Goal: Task Accomplishment & Management: Manage account settings

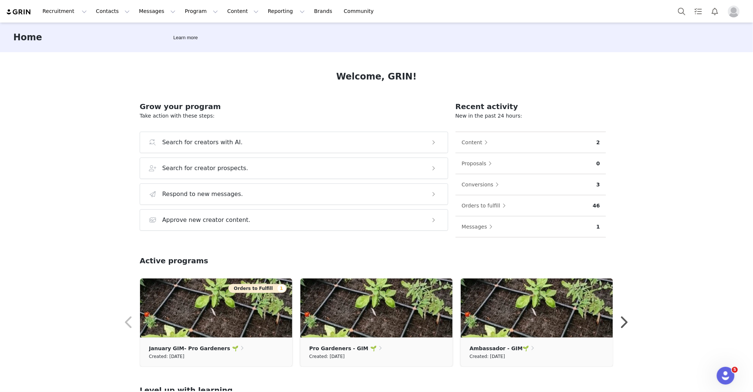
click at [502, 40] on div "Home Learn more" at bounding box center [376, 38] width 753 height 30
click at [502, 11] on img "Profile" at bounding box center [734, 12] width 12 height 12
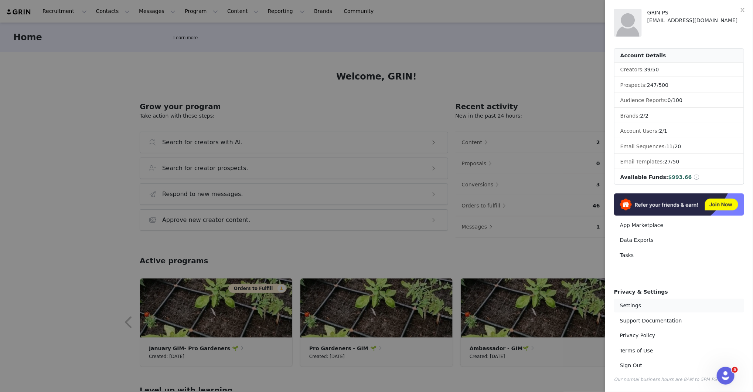
click at [502, 261] on link "Settings" at bounding box center [679, 306] width 130 height 14
select select "UTC"
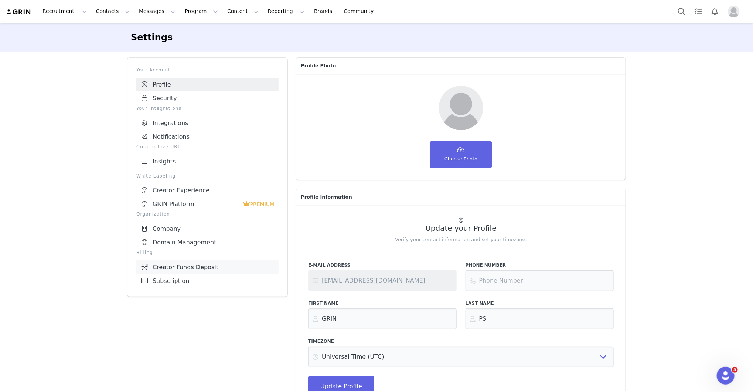
click at [233, 261] on link "Creator Funds Deposit" at bounding box center [207, 267] width 142 height 14
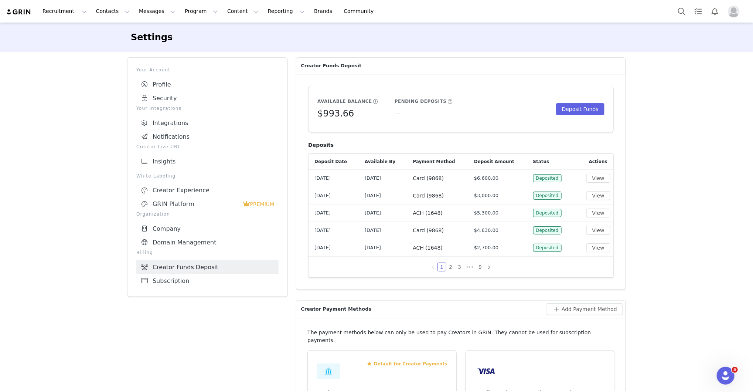
click at [502, 226] on div "Settings Your Account Profile Security Your Integrations Integrations Notificat…" at bounding box center [376, 301] width 753 height 556
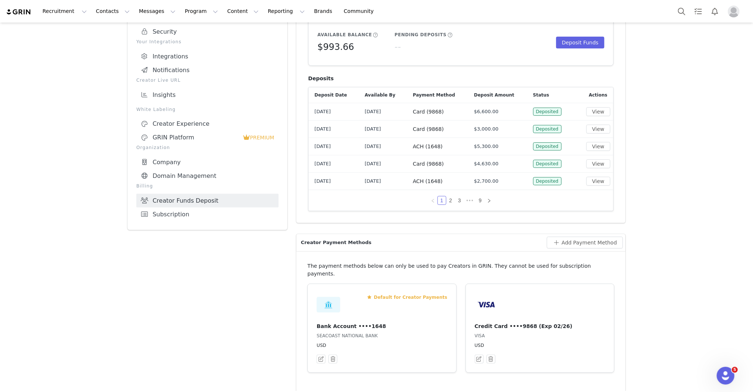
scroll to position [89, 0]
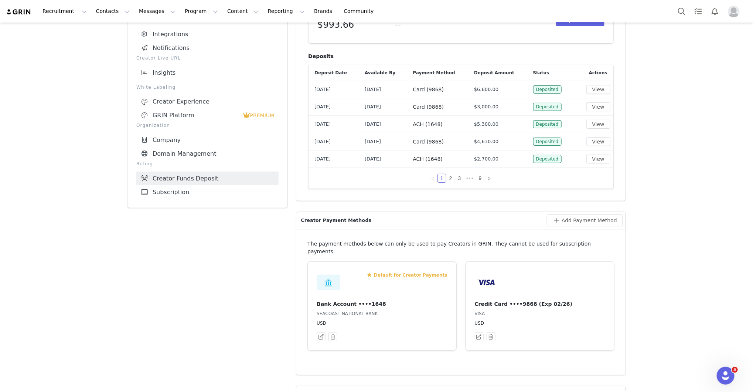
click at [502, 261] on p "USD" at bounding box center [540, 323] width 130 height 7
click at [502, 258] on div "Settings Your Account Profile Security Your Integrations Integrations Notificat…" at bounding box center [376, 212] width 753 height 556
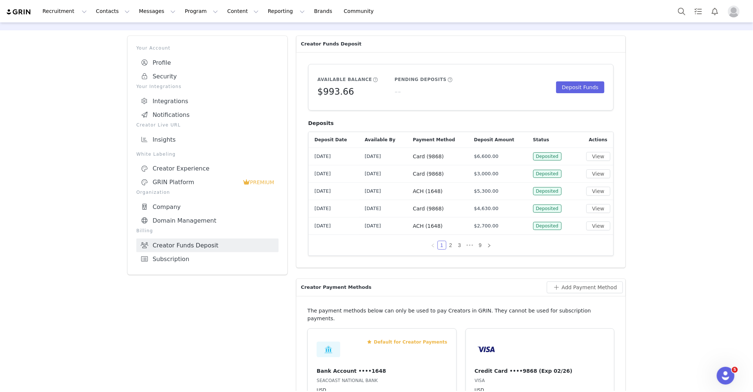
scroll to position [0, 0]
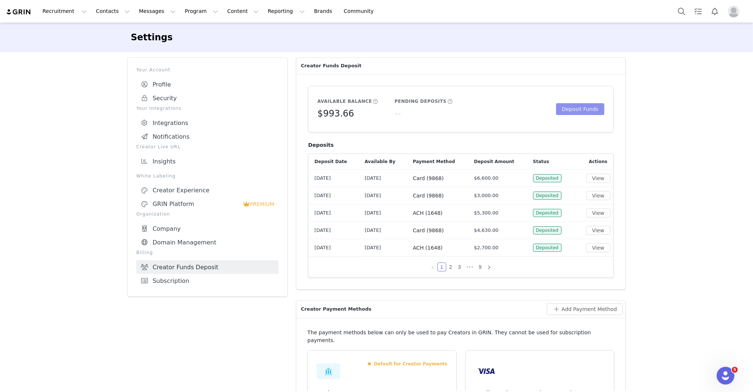
click at [502, 109] on button "Deposit Funds" at bounding box center [580, 109] width 48 height 12
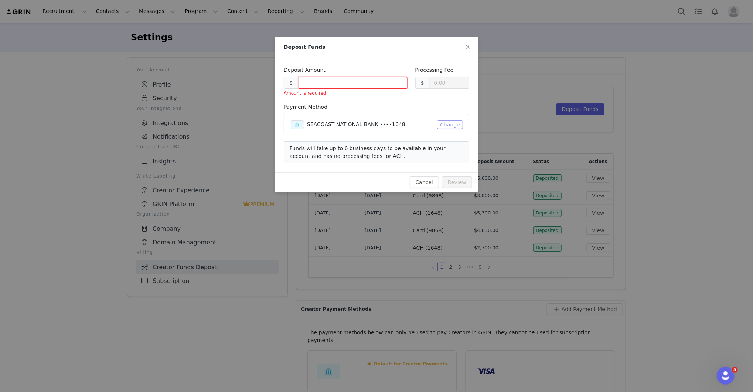
click at [447, 123] on button "Change" at bounding box center [450, 124] width 26 height 9
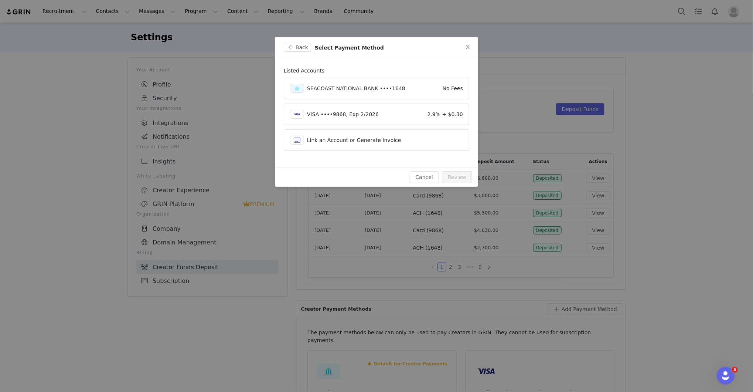
click at [264, 261] on div "Back Select Payment Method Listed Accounts SEACOAST NATIONAL BANK ••••1648 No F…" at bounding box center [376, 196] width 753 height 392
click at [469, 45] on icon "icon: close" at bounding box center [468, 47] width 4 height 4
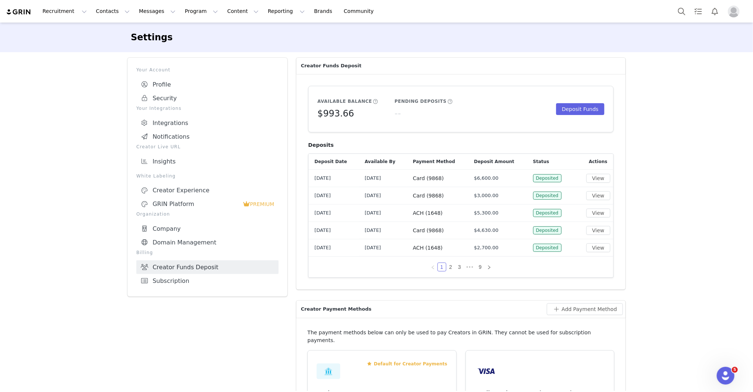
click at [502, 180] on div "Settings Your Account Profile Security Your Integrations Integrations Notificat…" at bounding box center [376, 301] width 753 height 556
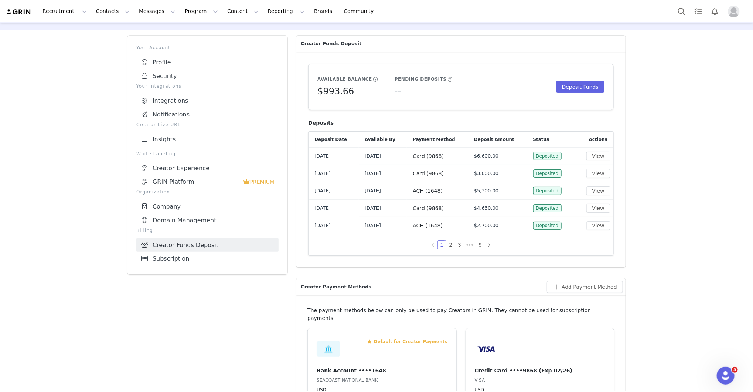
scroll to position [67, 0]
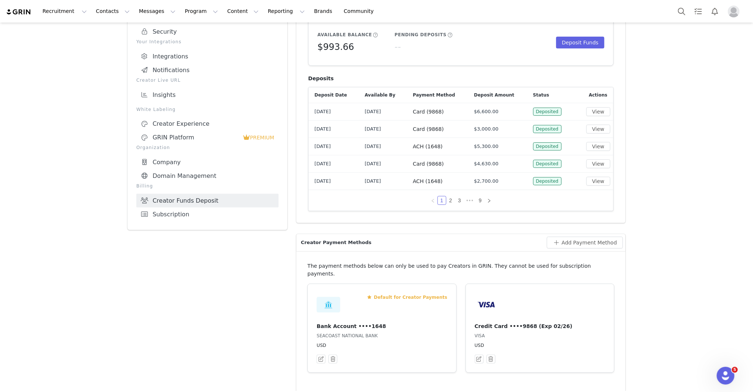
click at [502, 261] on div at bounding box center [540, 305] width 130 height 24
click at [502, 42] on button "Deposit Funds" at bounding box center [580, 43] width 48 height 12
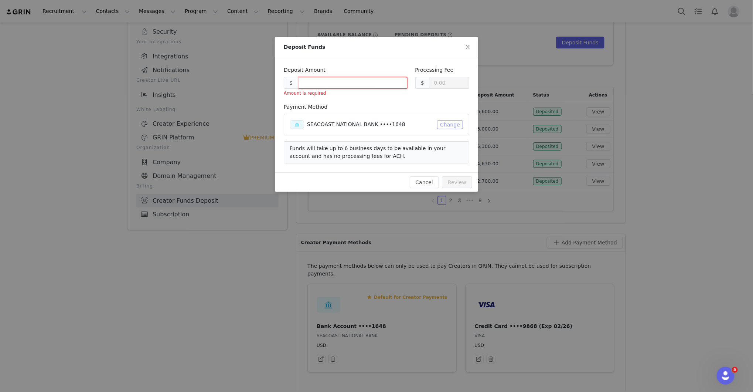
click at [448, 126] on button "Change" at bounding box center [450, 124] width 26 height 9
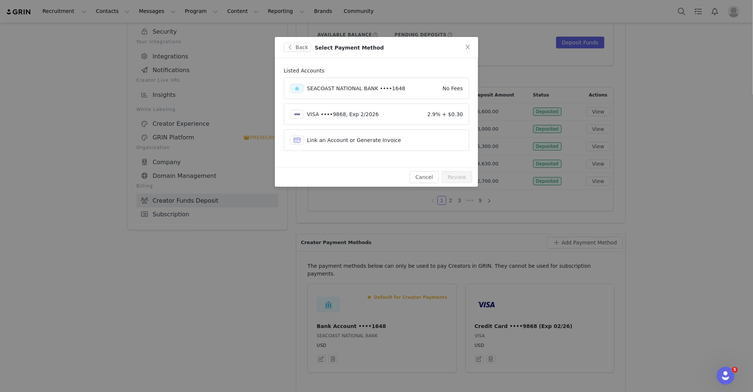
click at [391, 110] on div "VISA ••••9868, Exp 2/2026" at bounding box center [365, 114] width 117 height 8
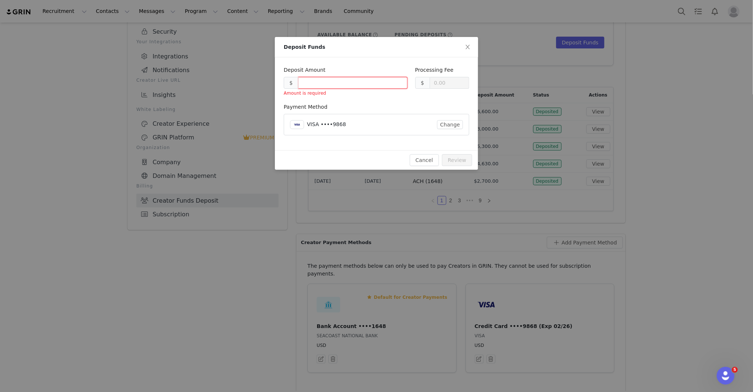
type input "0.30"
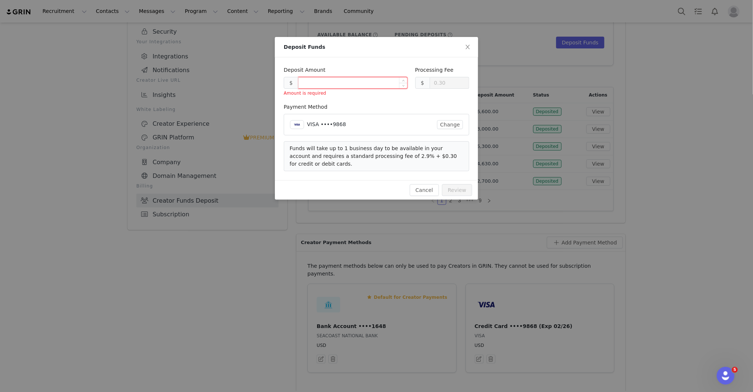
click at [361, 79] on input at bounding box center [353, 82] width 109 height 11
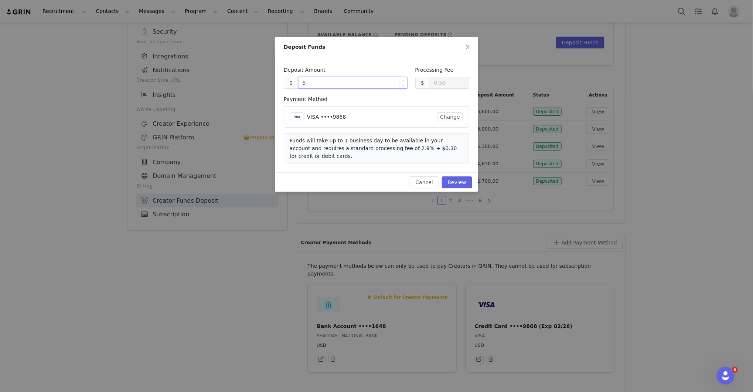
type input "50"
type input "0.45"
type input "5000"
type input "145.30"
type input "5000.00"
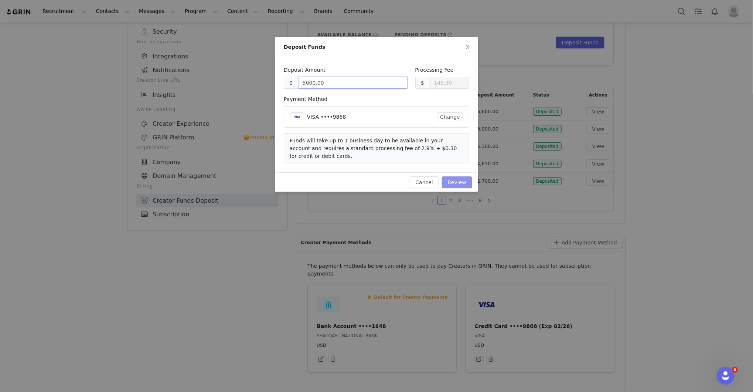
click at [461, 182] on button "Review" at bounding box center [457, 182] width 30 height 12
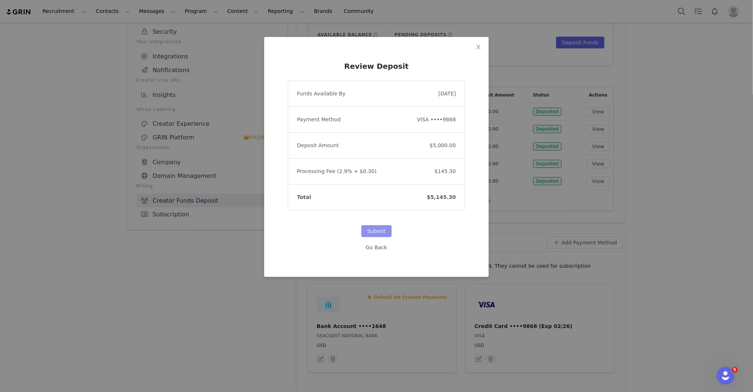
click at [381, 229] on button "Submit" at bounding box center [376, 231] width 30 height 12
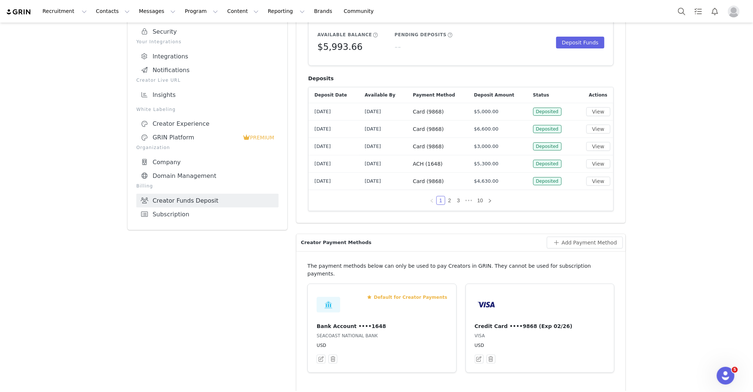
click at [502, 10] on img "Profile" at bounding box center [734, 12] width 12 height 12
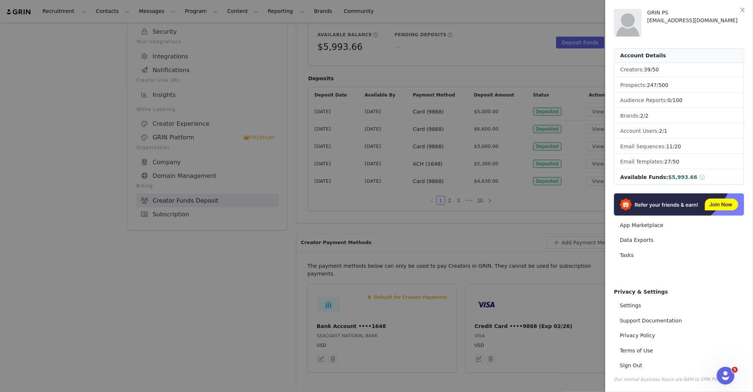
click at [125, 261] on div at bounding box center [376, 196] width 753 height 392
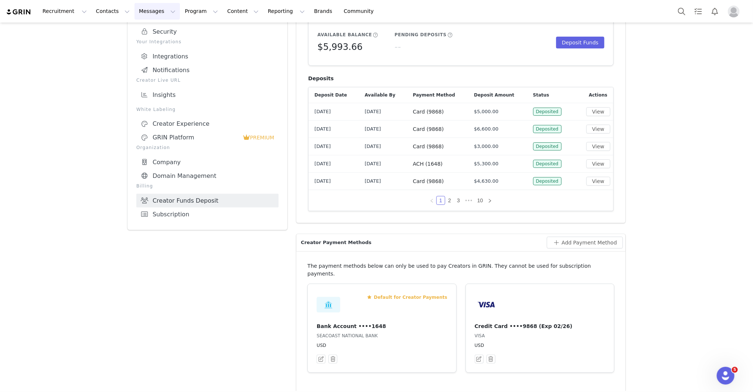
click at [140, 16] on button "Messages Messages" at bounding box center [156, 11] width 45 height 17
click at [150, 43] on div "Inbox" at bounding box center [156, 46] width 50 height 8
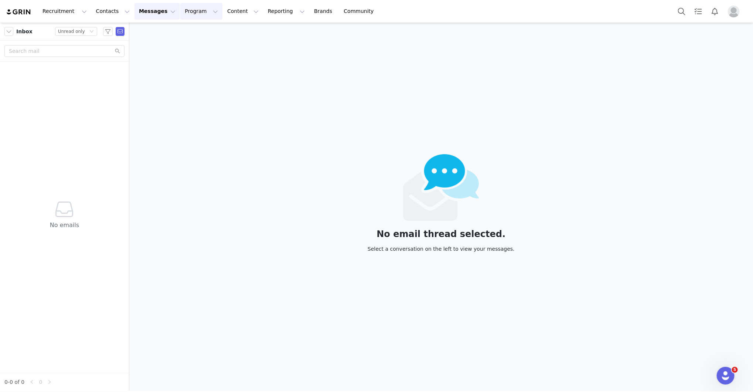
click at [194, 13] on button "Program Program" at bounding box center [201, 11] width 42 height 17
click at [209, 75] on div "Payments" at bounding box center [198, 74] width 50 height 8
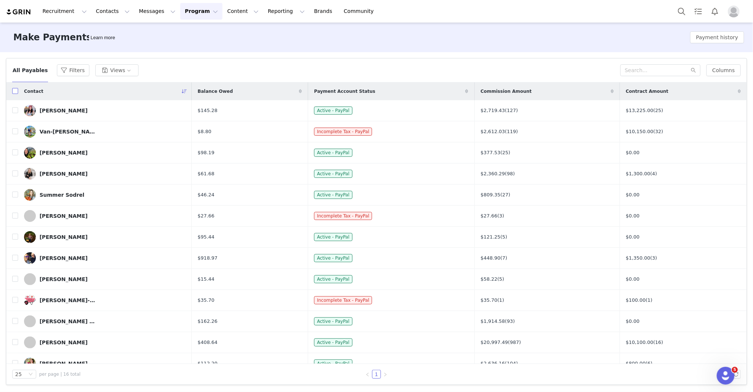
click at [12, 91] on input "checkbox" at bounding box center [15, 91] width 6 height 6
checkbox input "true"
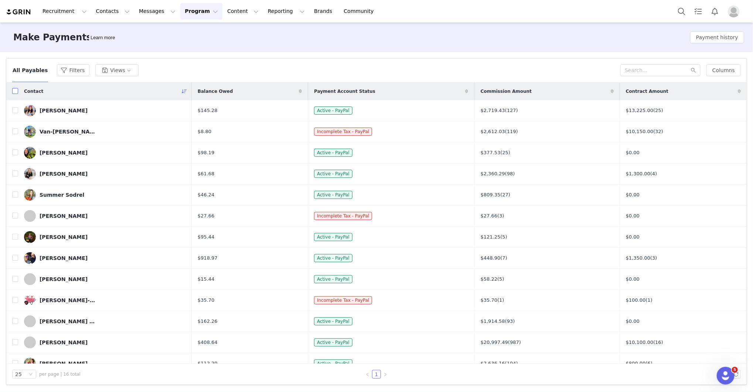
checkbox input "true"
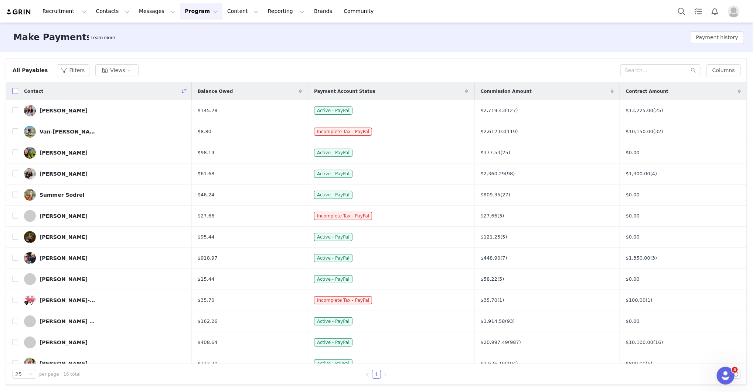
checkbox input "true"
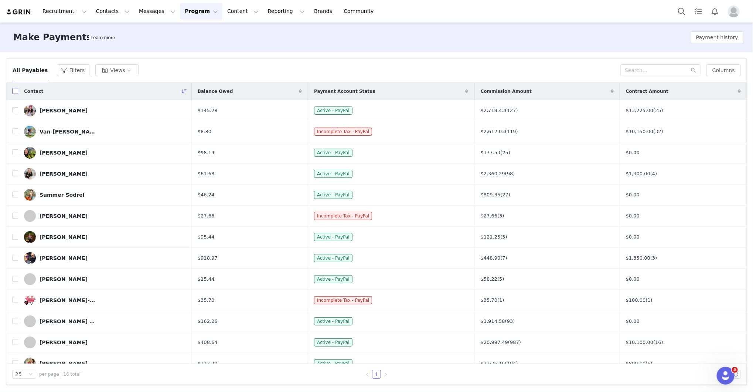
checkbox input "true"
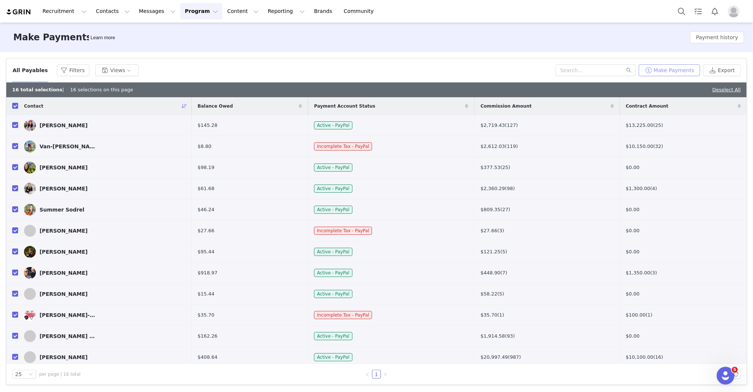
click at [502, 67] on button "Make Payments" at bounding box center [669, 70] width 61 height 12
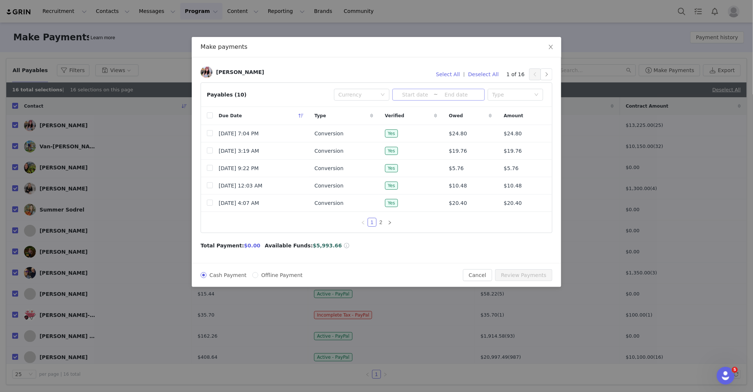
click at [433, 92] on input at bounding box center [415, 95] width 37 height 8
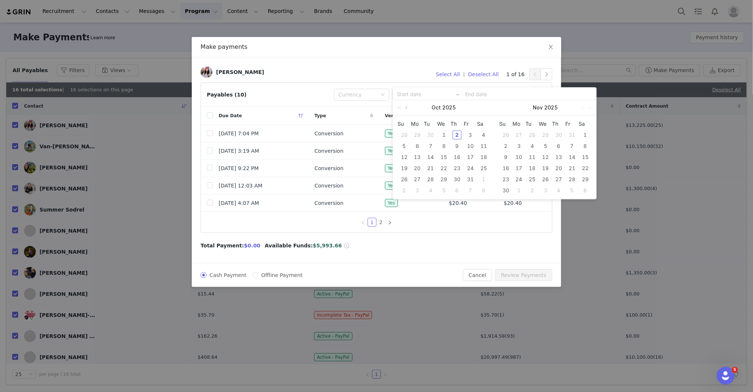
click at [406, 106] on link at bounding box center [407, 107] width 7 height 15
click at [418, 134] on div "1" at bounding box center [417, 134] width 9 height 9
type input "2025-09-01"
click at [434, 177] on div "30" at bounding box center [430, 179] width 9 height 9
type input "2025-09-01"
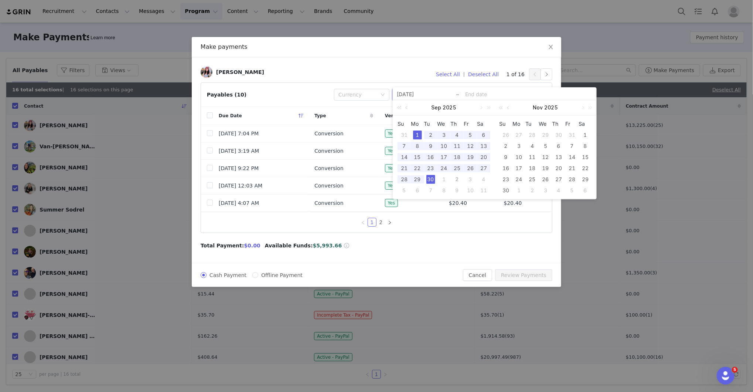
type input "2025-09-30"
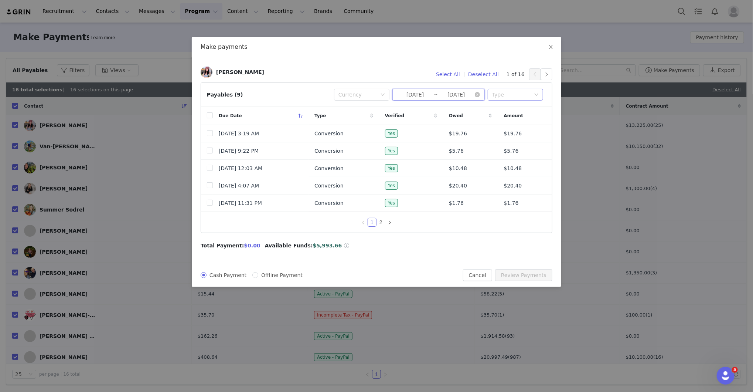
click at [502, 91] on div "Type" at bounding box center [511, 94] width 38 height 7
click at [502, 119] on li "Conversion" at bounding box center [515, 121] width 55 height 12
click at [449, 74] on button "Select All" at bounding box center [448, 74] width 31 height 12
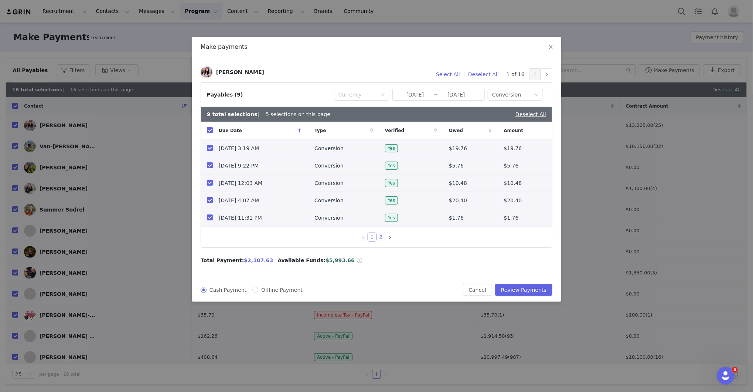
click at [382, 239] on link "2" at bounding box center [381, 237] width 8 height 8
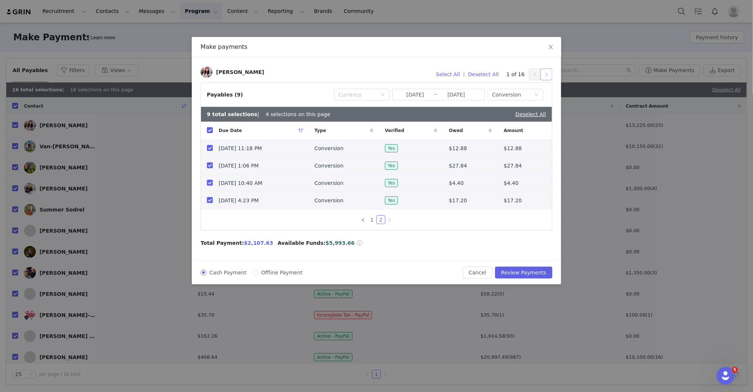
click at [502, 74] on button "button" at bounding box center [547, 74] width 12 height 12
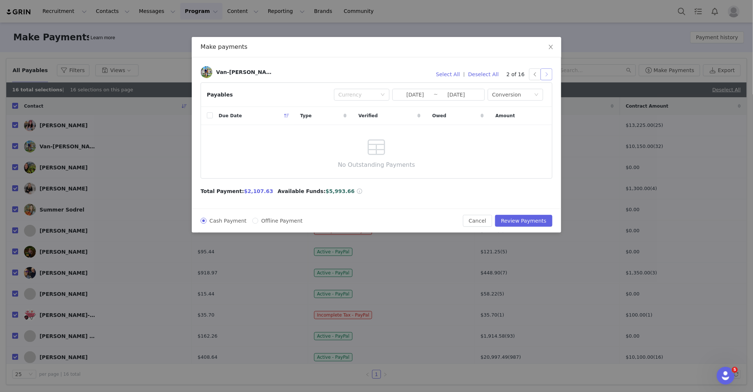
click at [502, 74] on button "button" at bounding box center [547, 74] width 12 height 12
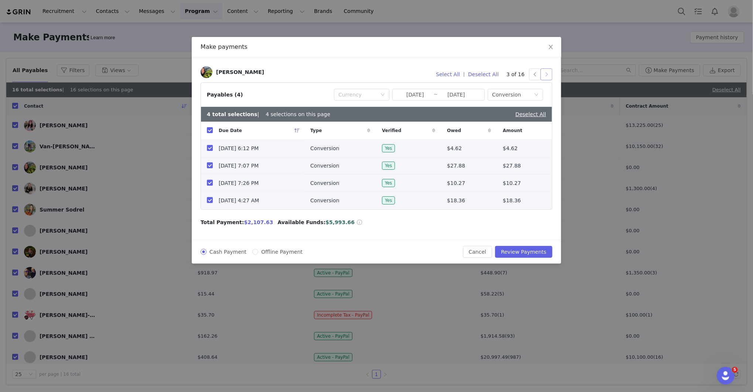
click at [502, 74] on button "button" at bounding box center [547, 74] width 12 height 12
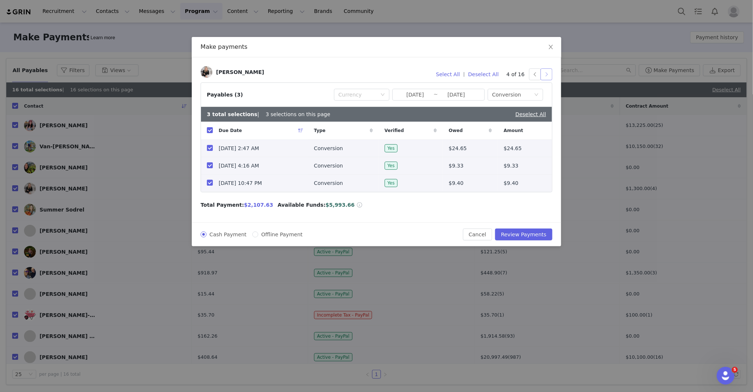
click at [502, 74] on button "button" at bounding box center [547, 74] width 12 height 12
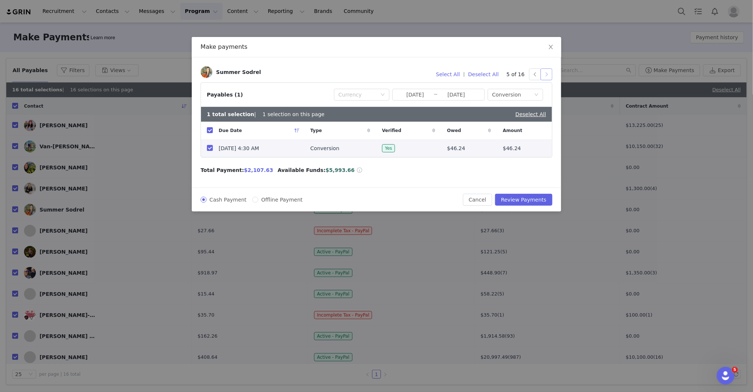
click at [502, 74] on button "button" at bounding box center [547, 74] width 12 height 12
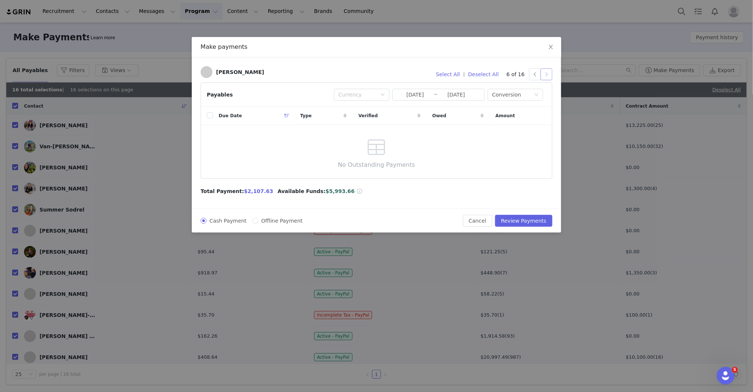
click at [502, 74] on button "button" at bounding box center [547, 74] width 12 height 12
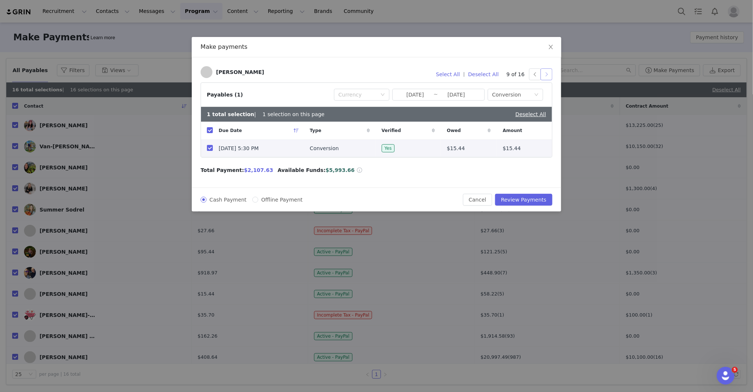
click at [502, 74] on button "button" at bounding box center [547, 74] width 12 height 12
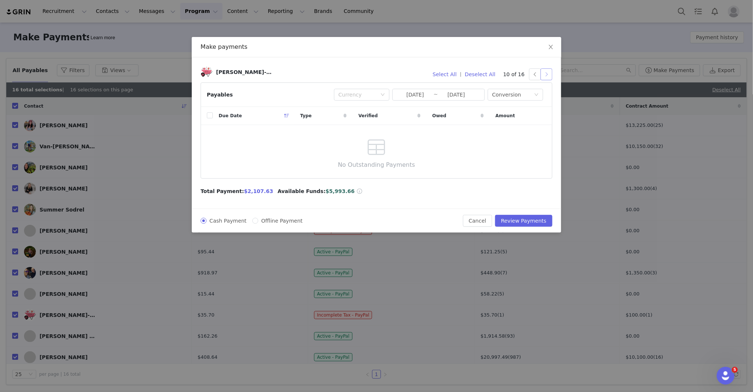
click at [502, 74] on button "button" at bounding box center [547, 74] width 12 height 12
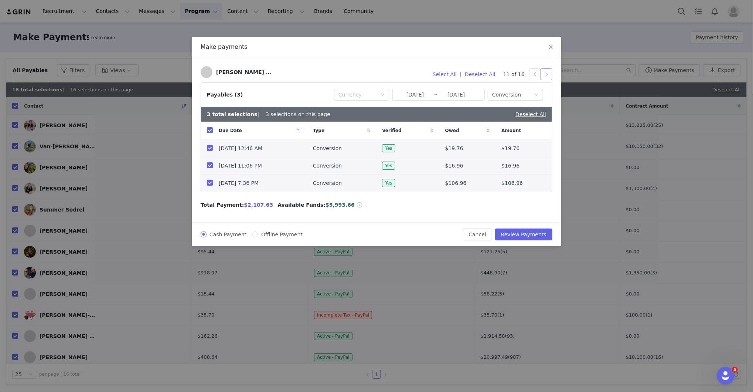
click at [502, 74] on button "button" at bounding box center [547, 74] width 12 height 12
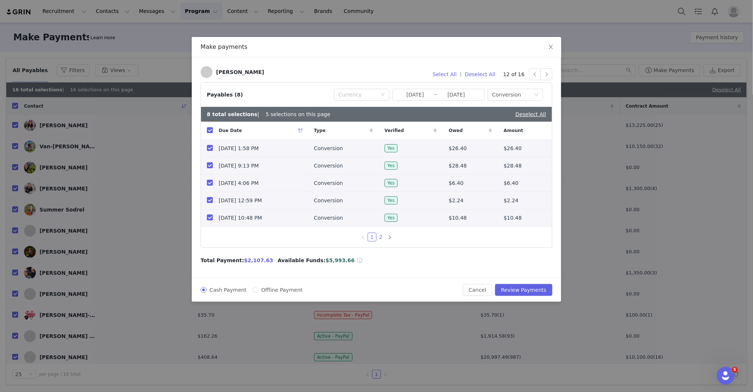
click at [380, 236] on link "2" at bounding box center [381, 237] width 8 height 8
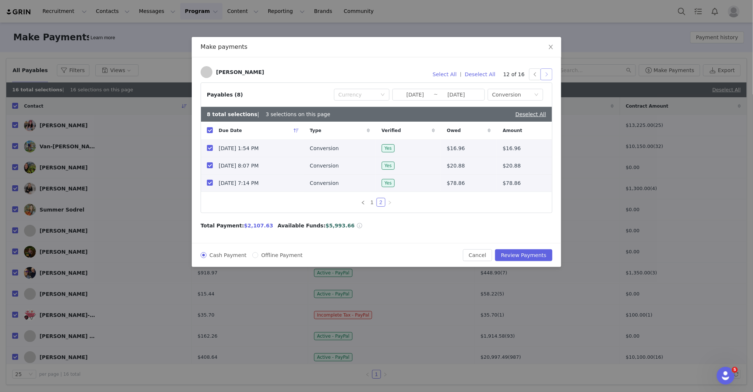
click at [502, 74] on button "button" at bounding box center [547, 74] width 12 height 12
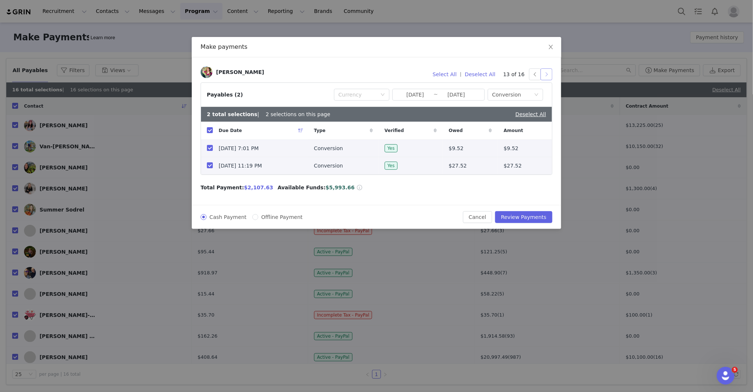
click at [502, 74] on button "button" at bounding box center [547, 74] width 12 height 12
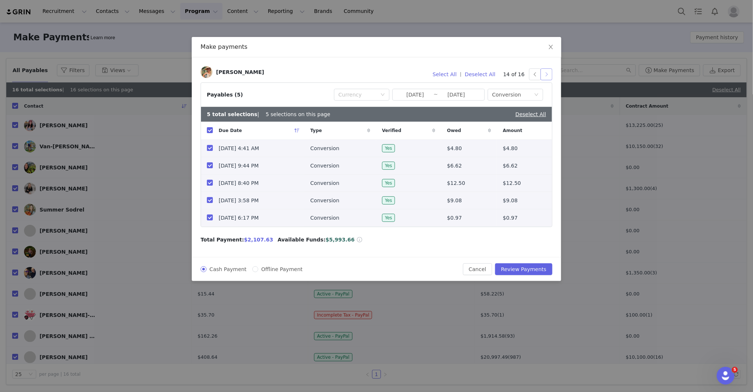
click at [502, 73] on button "button" at bounding box center [547, 74] width 12 height 12
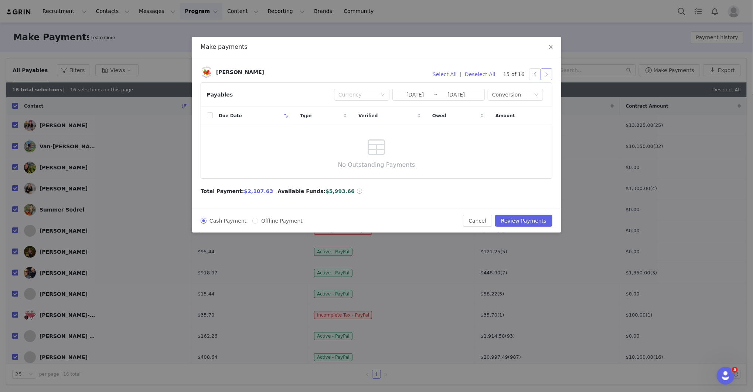
click at [502, 73] on button "button" at bounding box center [547, 74] width 12 height 12
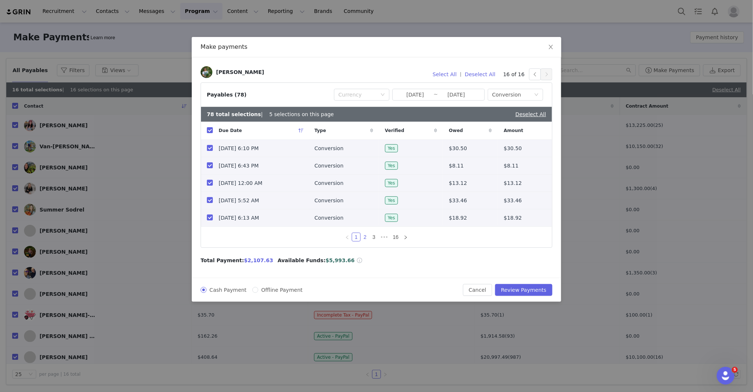
click at [366, 236] on link "2" at bounding box center [365, 237] width 8 height 8
click at [209, 184] on input "checkbox" at bounding box center [210, 183] width 6 height 6
checkbox input "false"
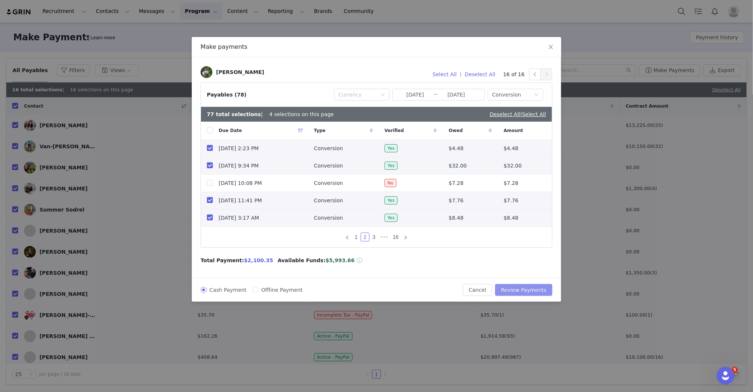
click at [502, 261] on button "Review Payments" at bounding box center [523, 290] width 57 height 12
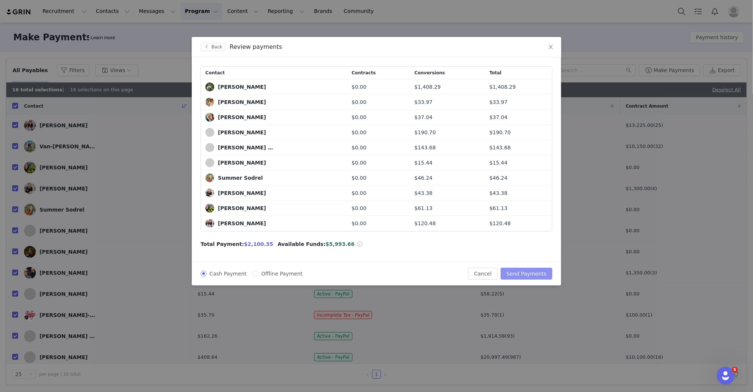
click at [502, 261] on button "Send Payments" at bounding box center [527, 273] width 52 height 12
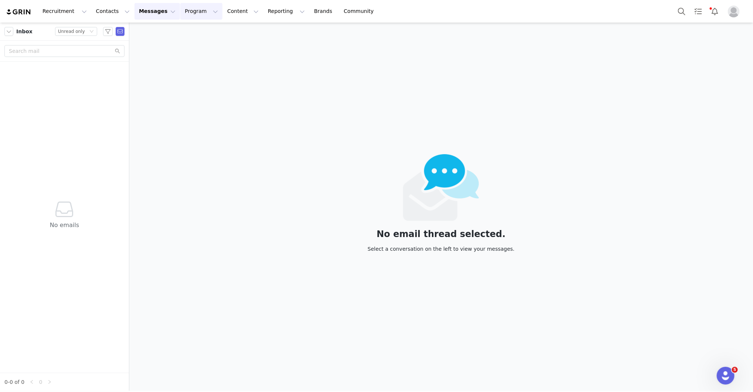
click at [186, 13] on button "Program Program" at bounding box center [201, 11] width 42 height 17
click at [187, 31] on p "Activations" at bounding box center [189, 33] width 28 height 8
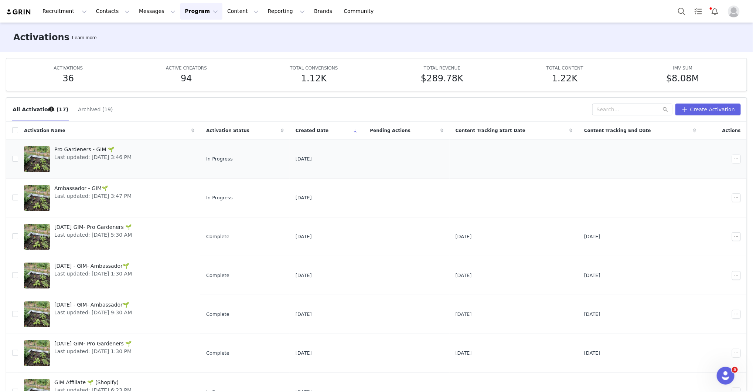
click at [97, 164] on div "Pro Gardeners - GIM 🌱 Last updated: [DATE] 3:46 PM" at bounding box center [93, 159] width 86 height 30
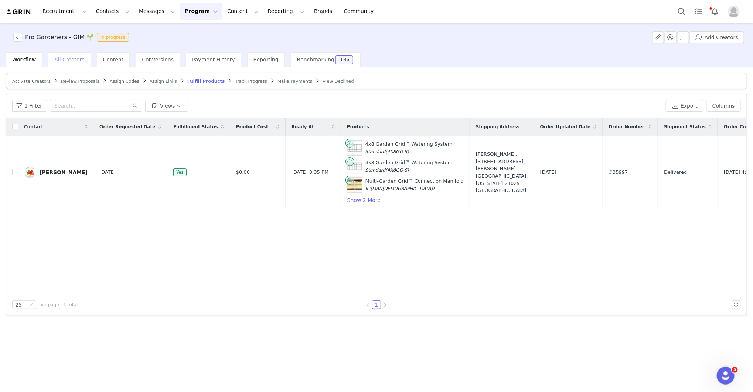
click at [74, 63] on div "All Creators" at bounding box center [69, 59] width 42 height 15
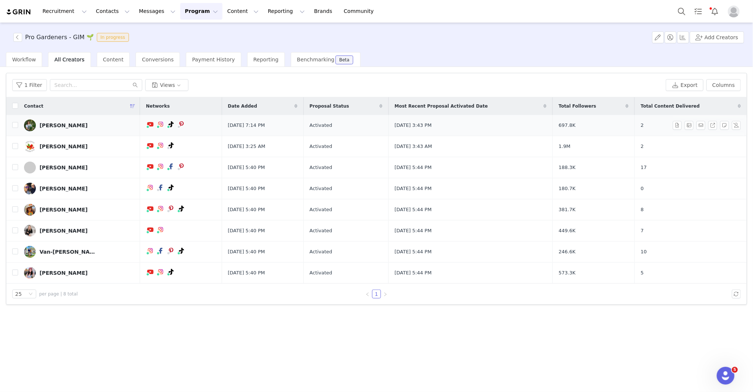
click at [61, 127] on div "[PERSON_NAME]" at bounding box center [64, 125] width 48 height 6
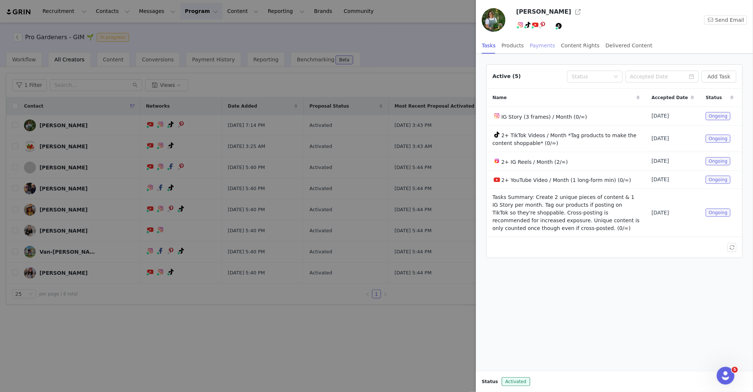
click at [538, 43] on div "Payments" at bounding box center [542, 45] width 25 height 17
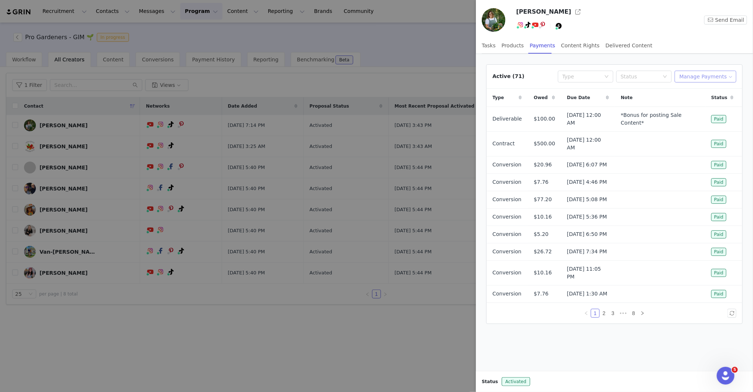
click at [727, 73] on button "Manage Payments" at bounding box center [706, 77] width 62 height 12
click at [718, 102] on span "Add Payable" at bounding box center [708, 103] width 32 height 8
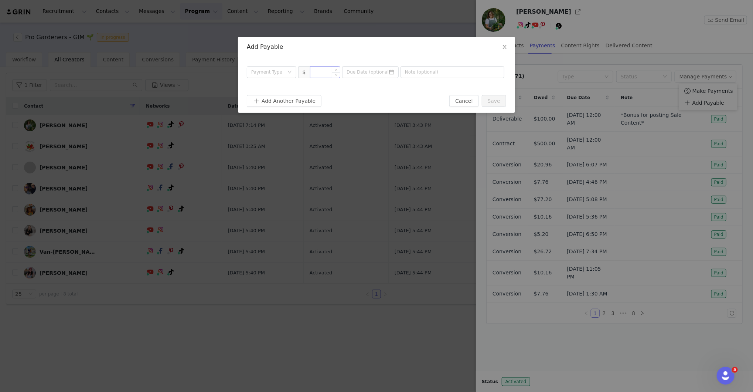
click at [324, 72] on input at bounding box center [325, 72] width 30 height 11
type input "500"
click at [417, 74] on input "text" at bounding box center [452, 72] width 104 height 12
click at [286, 77] on div "Payment Type" at bounding box center [269, 72] width 36 height 11
click at [267, 134] on li "Contract" at bounding box center [272, 134] width 50 height 12
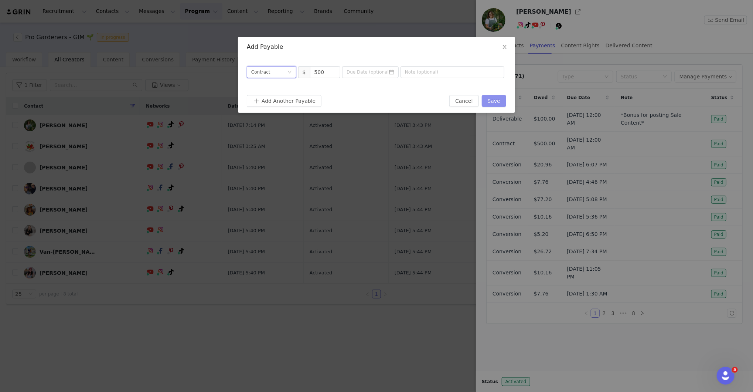
click at [503, 101] on button "Save" at bounding box center [494, 101] width 24 height 12
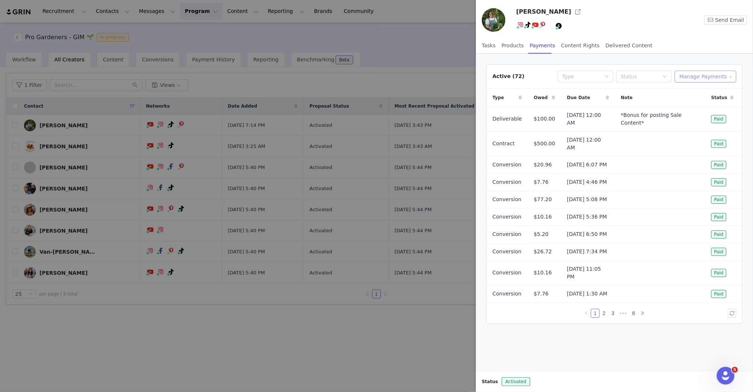
click at [702, 73] on button "Manage Payments" at bounding box center [706, 77] width 62 height 12
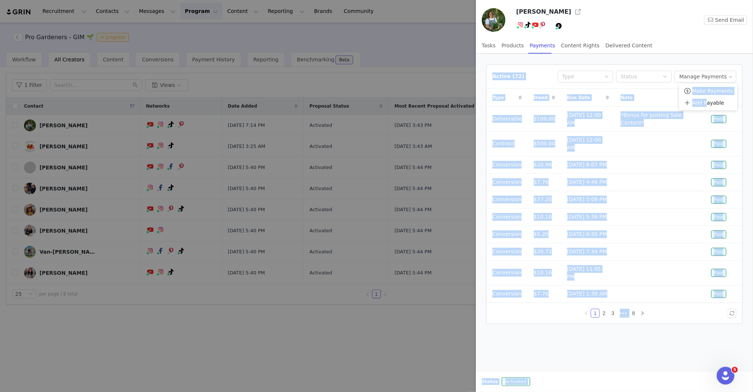
drag, startPoint x: 707, startPoint y: 102, endPoint x: 705, endPoint y: 48, distance: 54.7
click at [705, 48] on body "Recruitment Recruitment Creator Search Curated Lists Landing Pages Web Extensio…" at bounding box center [376, 196] width 753 height 392
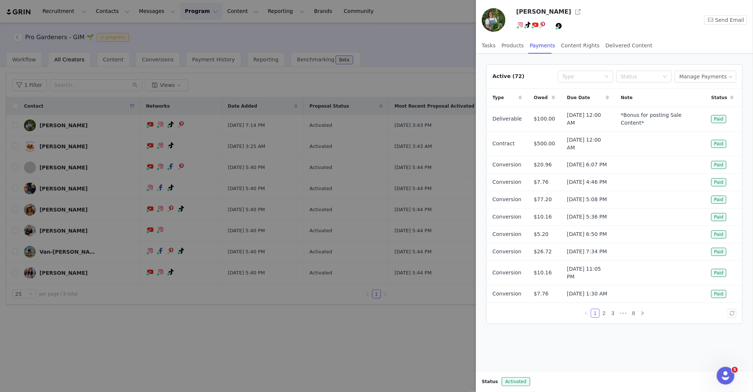
click at [686, 37] on div "[PERSON_NAME] Send Email Tasks Products Payments Content Rights Delivered Conte…" at bounding box center [614, 27] width 277 height 54
click at [713, 72] on button "Manage Payments" at bounding box center [706, 77] width 62 height 12
click at [712, 89] on span "Make Payments" at bounding box center [712, 91] width 41 height 8
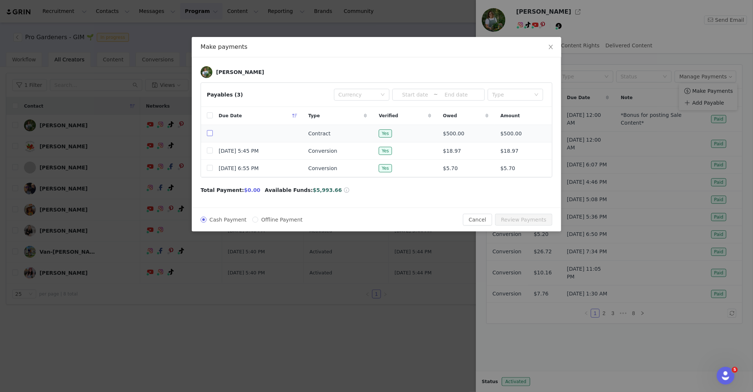
click at [210, 133] on input "checkbox" at bounding box center [210, 133] width 6 height 6
checkbox input "true"
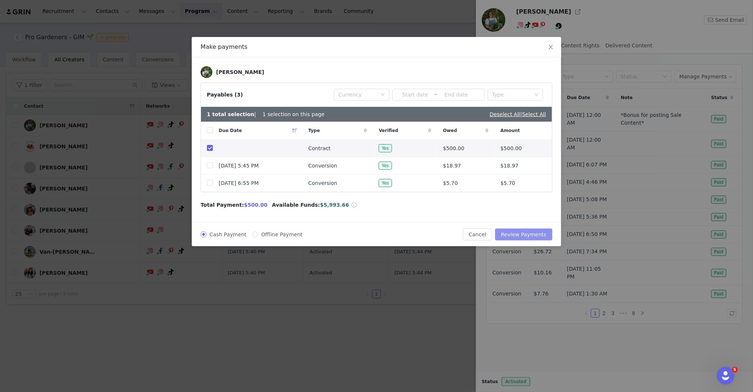
click at [522, 233] on button "Review Payments" at bounding box center [523, 234] width 57 height 12
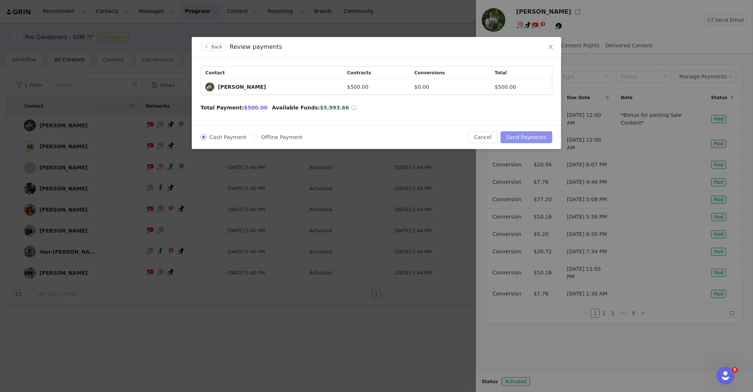
click at [528, 138] on button "Send Payments" at bounding box center [527, 137] width 52 height 12
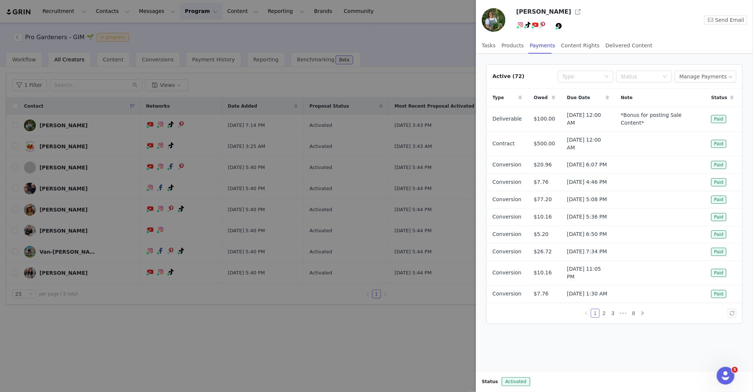
click at [393, 38] on div at bounding box center [376, 196] width 753 height 392
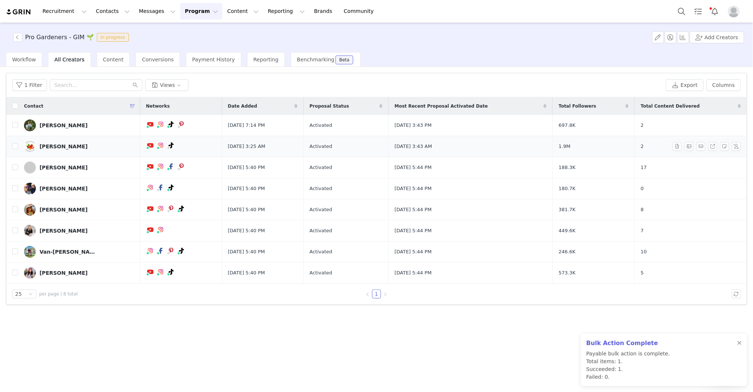
click at [47, 146] on div "[PERSON_NAME]" at bounding box center [64, 146] width 48 height 6
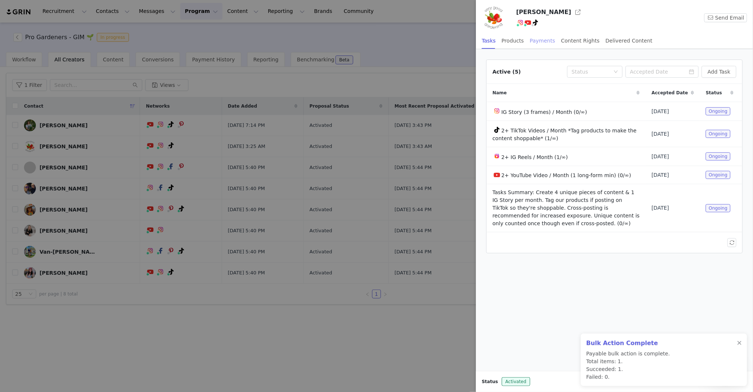
click at [535, 40] on div "Payments" at bounding box center [542, 41] width 25 height 17
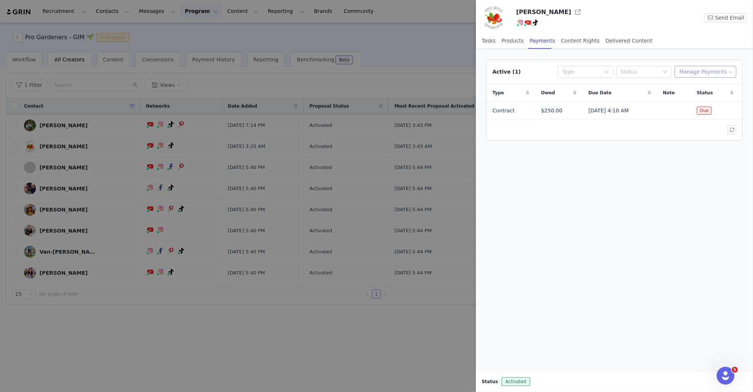
click at [698, 71] on button "Manage Payments" at bounding box center [706, 72] width 62 height 12
click at [690, 99] on span at bounding box center [686, 98] width 7 height 8
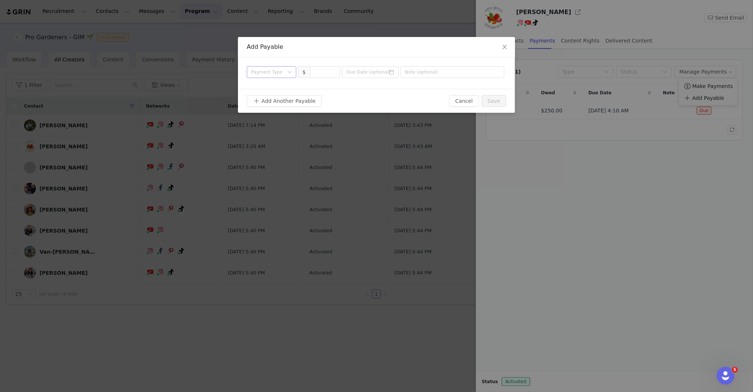
click at [278, 71] on div "Payment Type" at bounding box center [267, 71] width 33 height 7
click at [279, 132] on li "Contract" at bounding box center [272, 134] width 50 height 12
type input "1"
click at [332, 70] on span "Increase Value" at bounding box center [336, 70] width 8 height 7
type input "500"
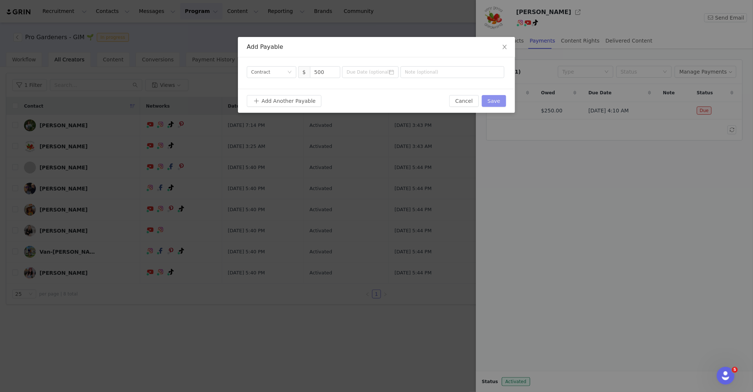
click at [495, 100] on button "Save" at bounding box center [494, 101] width 24 height 12
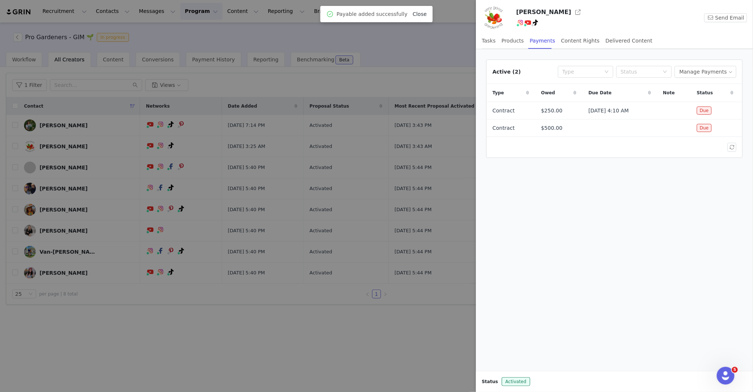
click at [416, 14] on link "Close" at bounding box center [420, 14] width 14 height 6
click at [709, 74] on button "Manage Payments" at bounding box center [706, 72] width 62 height 12
click at [710, 88] on span "Make Payments" at bounding box center [712, 86] width 41 height 8
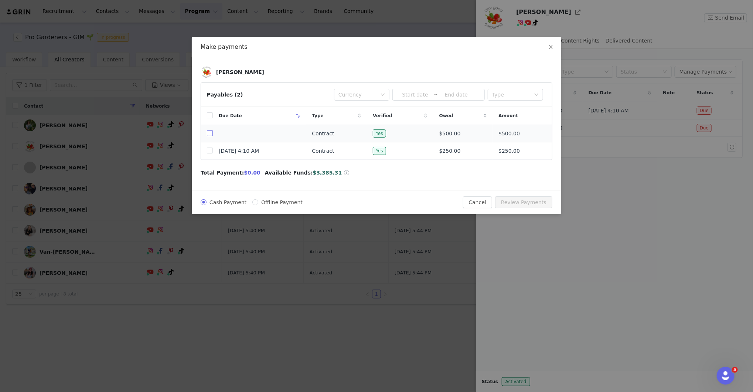
click at [209, 134] on input "checkbox" at bounding box center [210, 133] width 6 height 6
checkbox input "true"
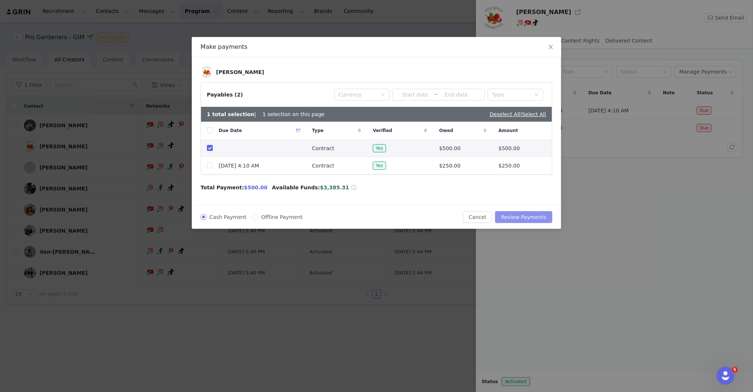
click at [537, 213] on button "Review Payments" at bounding box center [523, 217] width 57 height 12
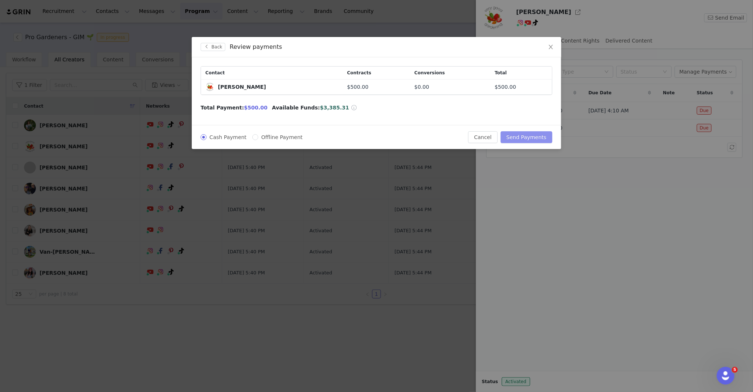
click at [543, 139] on button "Send Payments" at bounding box center [527, 137] width 52 height 12
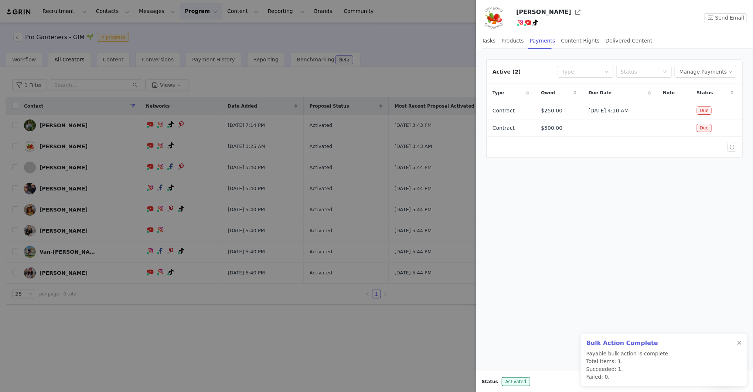
click at [463, 335] on div at bounding box center [376, 196] width 753 height 392
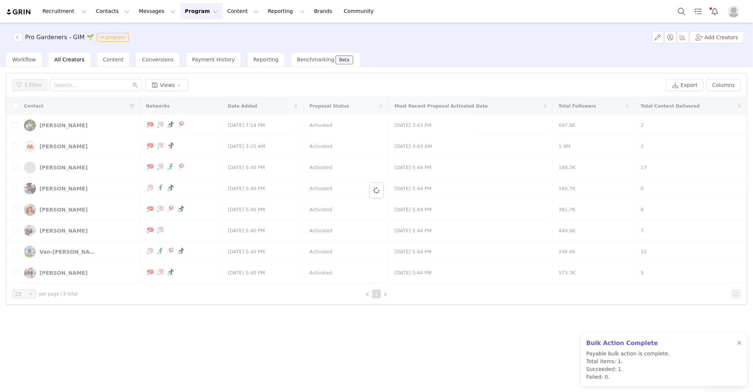
click at [726, 17] on div at bounding box center [711, 11] width 74 height 17
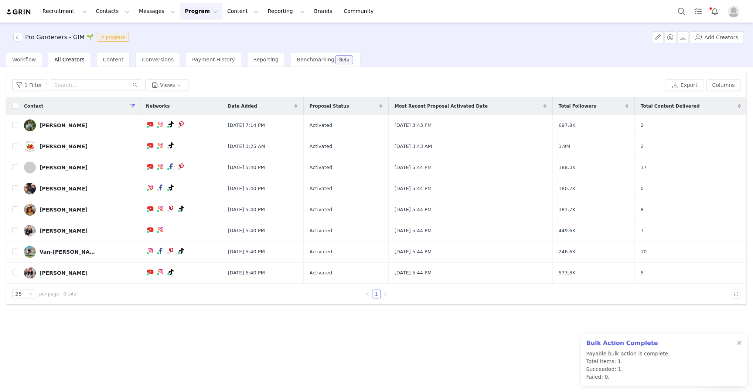
click at [729, 17] on div at bounding box center [711, 11] width 74 height 17
click at [733, 10] on img "Profile" at bounding box center [734, 12] width 12 height 12
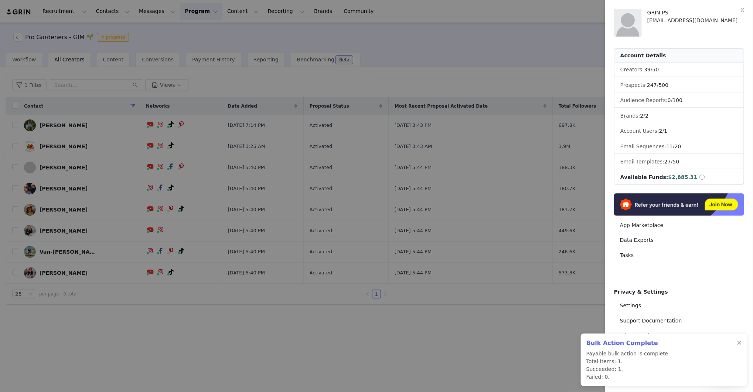
click at [567, 52] on div at bounding box center [376, 196] width 753 height 392
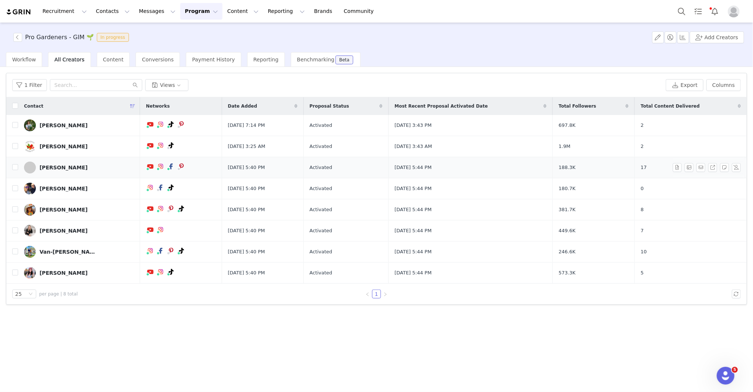
click at [64, 167] on div "[PERSON_NAME]" at bounding box center [64, 167] width 48 height 6
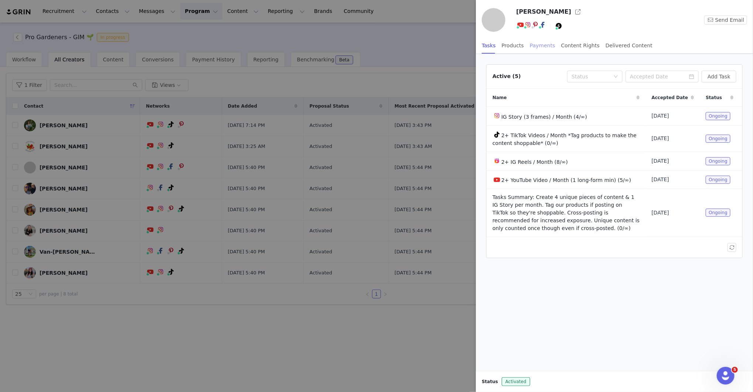
click at [542, 47] on div "Payments" at bounding box center [542, 45] width 25 height 17
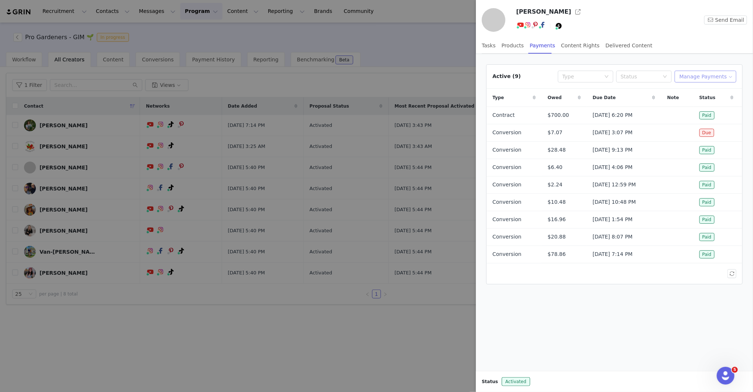
click at [708, 74] on button "Manage Payments" at bounding box center [706, 77] width 62 height 12
click at [709, 99] on span "Add Payable" at bounding box center [708, 103] width 32 height 8
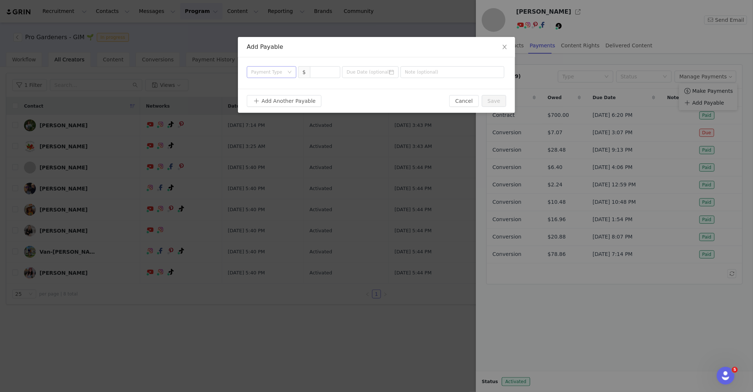
click at [276, 73] on div "Payment Type" at bounding box center [267, 71] width 33 height 7
click at [273, 133] on li "Contract" at bounding box center [272, 134] width 50 height 12
click at [327, 70] on input at bounding box center [325, 72] width 30 height 11
type input "700"
click at [500, 102] on button "Save" at bounding box center [494, 101] width 24 height 12
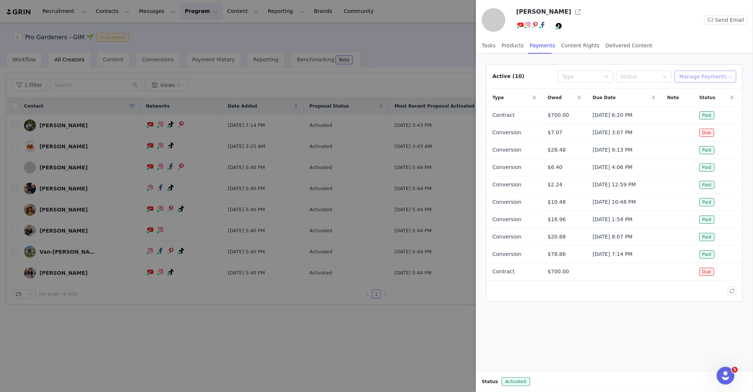
click at [694, 73] on button "Manage Payments" at bounding box center [706, 77] width 62 height 12
click at [697, 92] on span "Make Payments" at bounding box center [712, 91] width 41 height 8
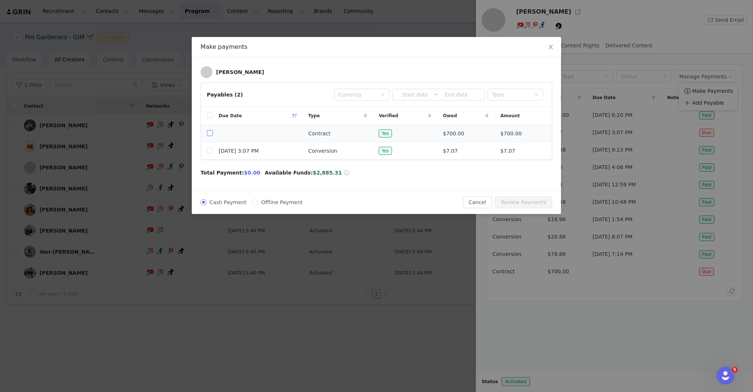
click at [208, 133] on input "checkbox" at bounding box center [210, 133] width 6 height 6
checkbox input "true"
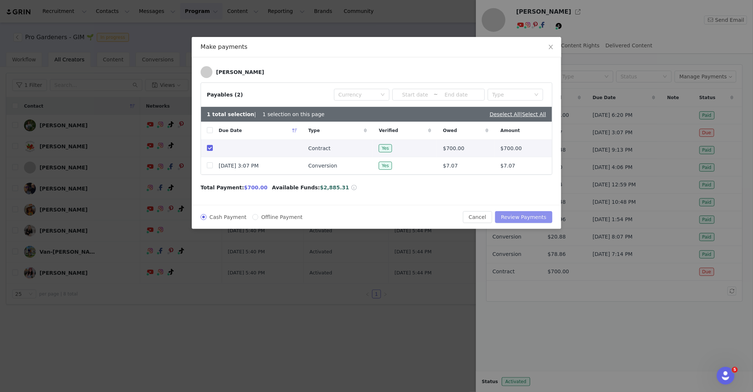
click at [540, 214] on button "Review Payments" at bounding box center [523, 217] width 57 height 12
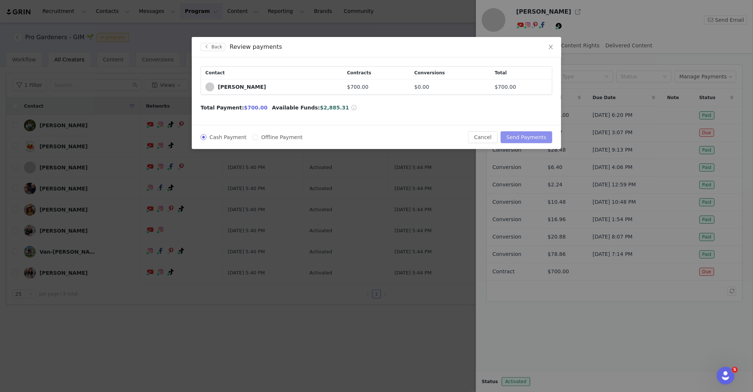
click at [528, 134] on button "Send Payments" at bounding box center [527, 137] width 52 height 12
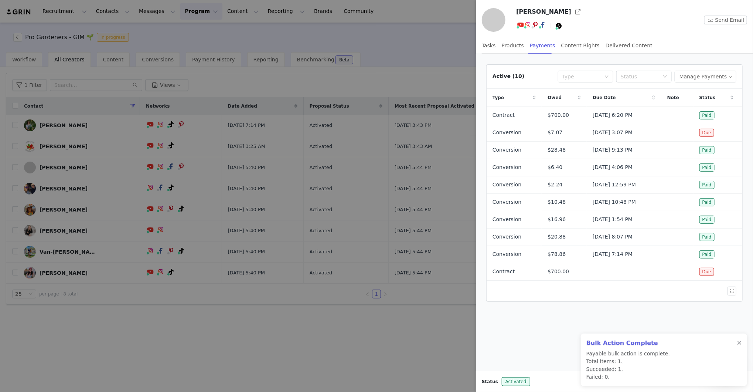
click at [411, 324] on div at bounding box center [376, 196] width 753 height 392
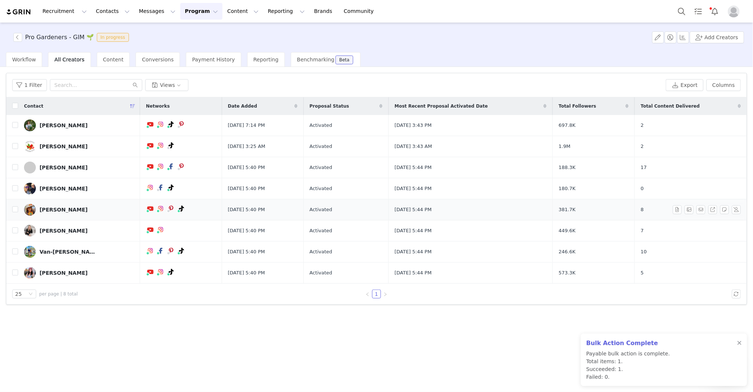
click at [60, 210] on div "[PERSON_NAME]" at bounding box center [64, 210] width 48 height 6
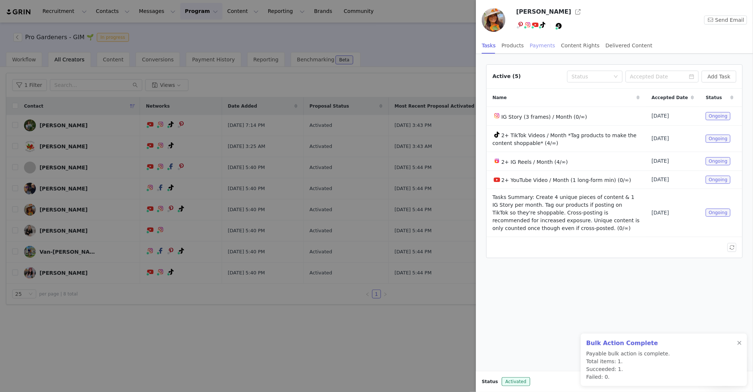
click at [546, 47] on div "Payments" at bounding box center [542, 45] width 25 height 17
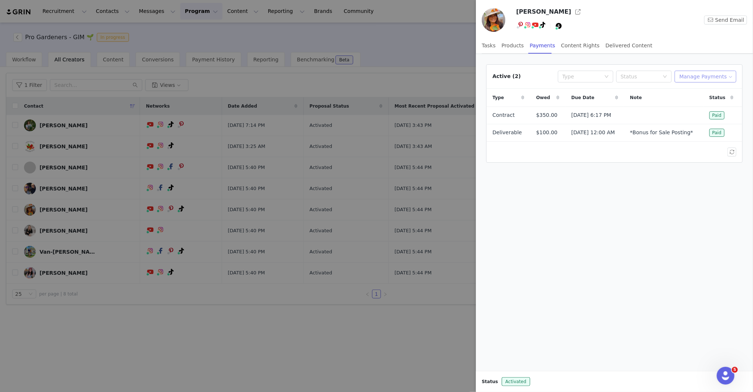
click at [695, 72] on button "Manage Payments" at bounding box center [706, 77] width 62 height 12
click at [701, 90] on span "Make Payments" at bounding box center [712, 91] width 41 height 8
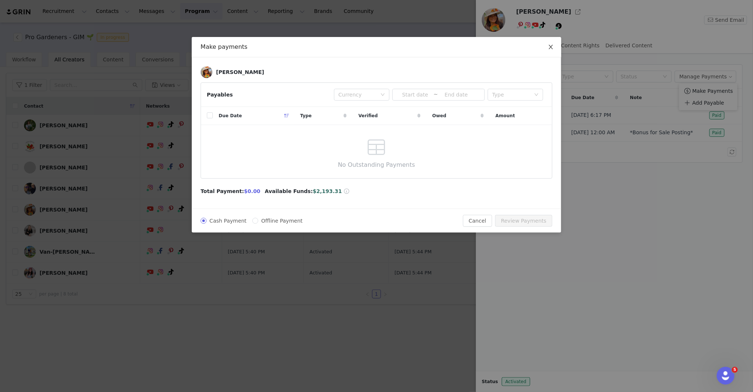
click at [554, 47] on span "Close" at bounding box center [551, 47] width 21 height 21
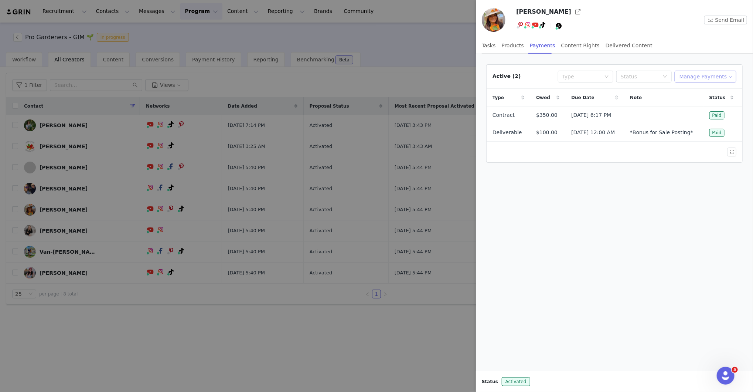
click at [724, 71] on button "Manage Payments" at bounding box center [706, 77] width 62 height 12
click at [710, 109] on ul "Make Payments Add Payable" at bounding box center [708, 96] width 58 height 27
click at [710, 105] on span "Add Payable" at bounding box center [708, 103] width 32 height 8
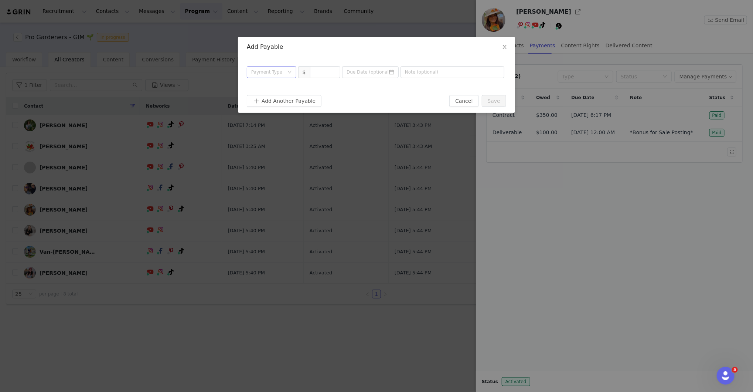
click at [282, 73] on div "Payment Type" at bounding box center [267, 71] width 33 height 7
click at [272, 133] on li "Contract" at bounding box center [272, 134] width 50 height 12
click at [323, 71] on input at bounding box center [325, 72] width 30 height 11
type input "350"
click at [498, 102] on button "Save" at bounding box center [494, 101] width 24 height 12
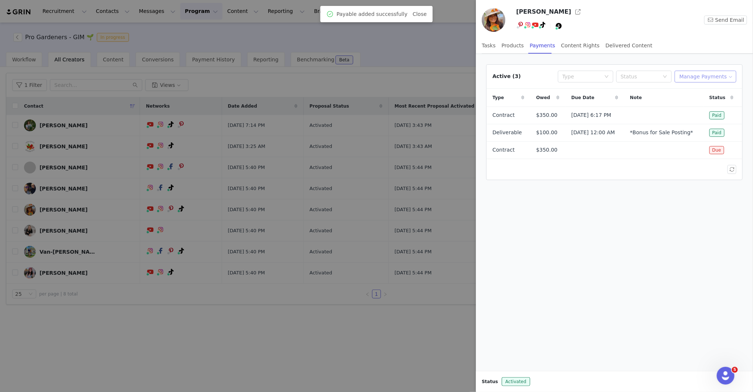
click at [689, 74] on button "Manage Payments" at bounding box center [706, 77] width 62 height 12
click at [693, 91] on span "Make Payments" at bounding box center [712, 91] width 41 height 8
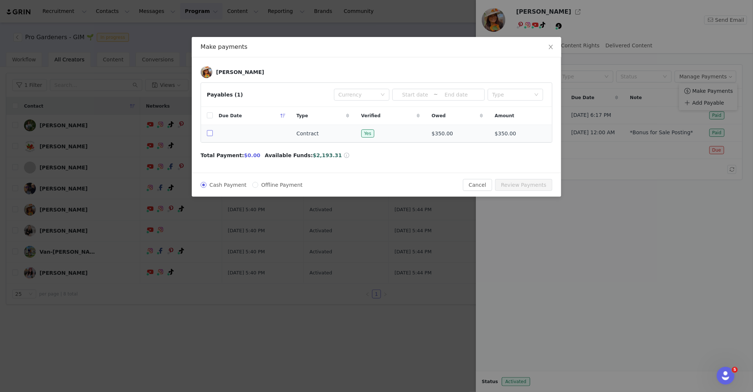
click at [208, 134] on input "checkbox" at bounding box center [210, 133] width 6 height 6
checkbox input "true"
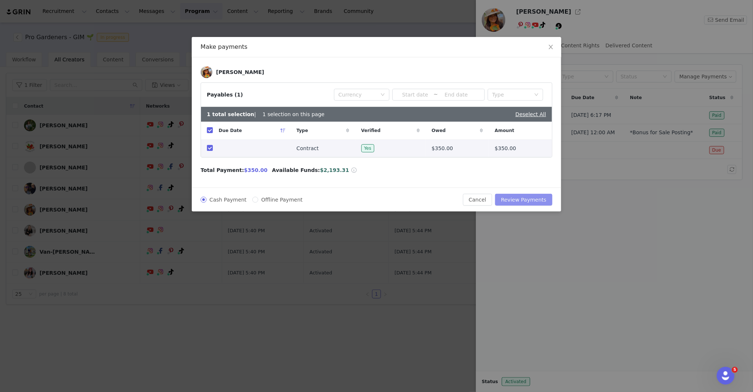
click at [508, 194] on button "Review Payments" at bounding box center [523, 200] width 57 height 12
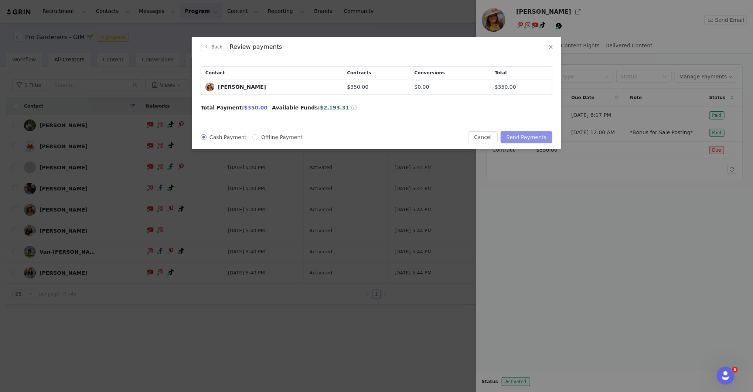
click at [525, 136] on button "Send Payments" at bounding box center [527, 137] width 52 height 12
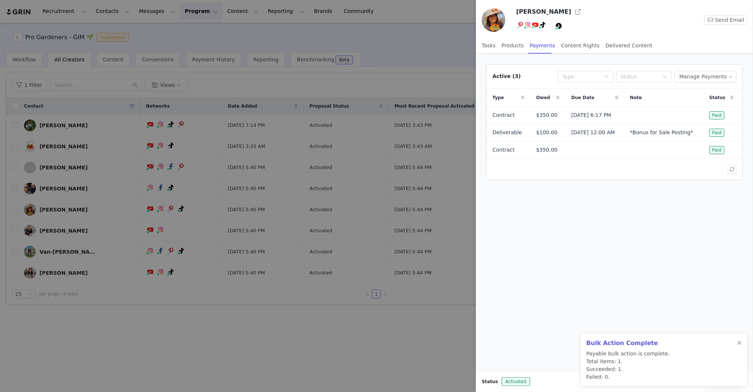
click at [71, 294] on div at bounding box center [376, 196] width 753 height 392
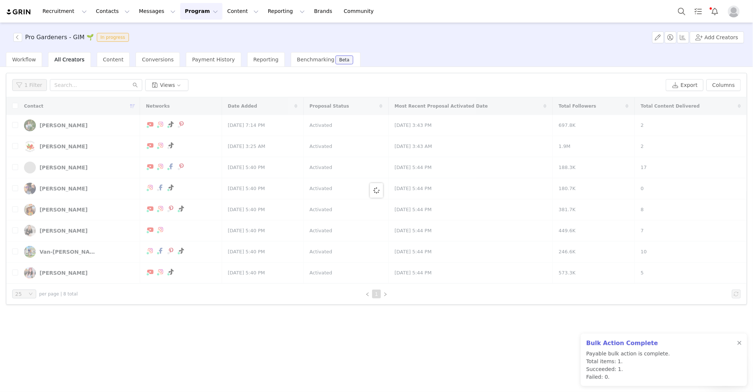
click at [57, 230] on div at bounding box center [376, 190] width 740 height 186
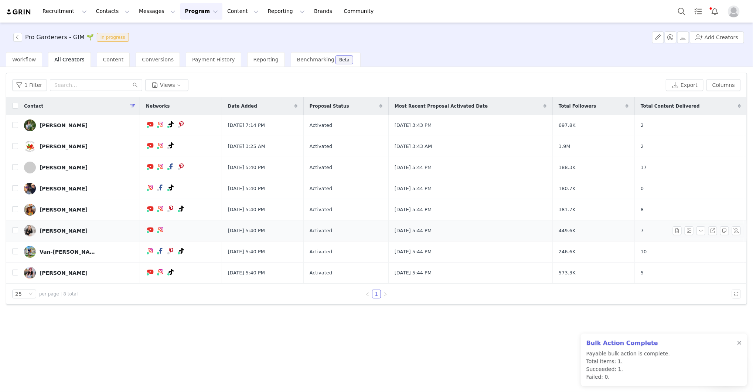
click at [61, 230] on div "[PERSON_NAME]" at bounding box center [64, 231] width 48 height 6
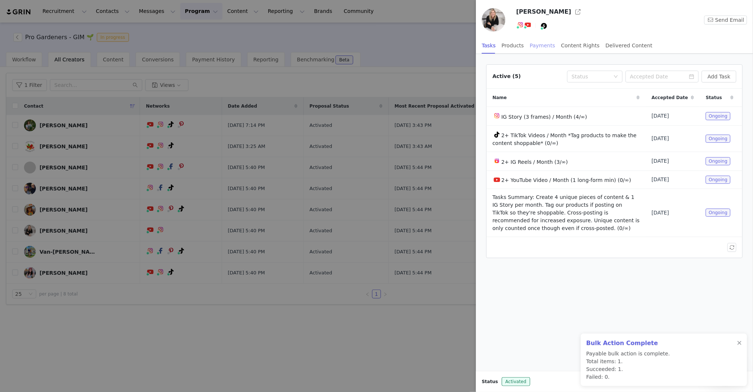
click at [536, 44] on div "Payments" at bounding box center [542, 45] width 25 height 17
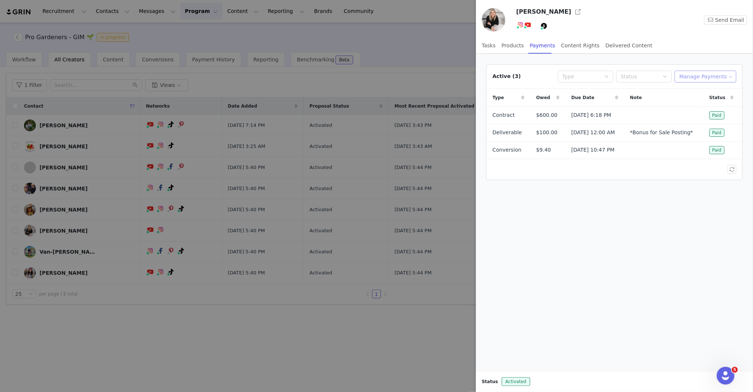
click at [710, 72] on button "Manage Payments" at bounding box center [706, 77] width 62 height 12
click at [707, 99] on span "Add Payable" at bounding box center [708, 103] width 32 height 8
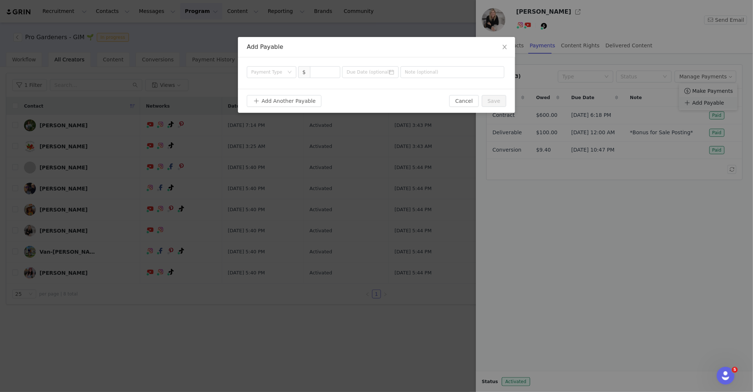
click at [707, 99] on div "Add Payable Payment Type $ Add Another Payable Cancel Save" at bounding box center [376, 196] width 753 height 392
click at [317, 75] on input at bounding box center [325, 72] width 30 height 11
type input "600"
click at [263, 76] on div "Payment Type" at bounding box center [269, 72] width 36 height 11
click at [270, 133] on li "Contract" at bounding box center [272, 134] width 50 height 12
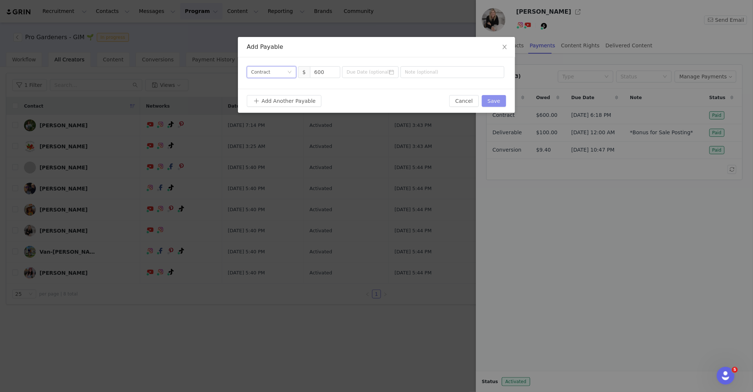
click at [500, 100] on button "Save" at bounding box center [494, 101] width 24 height 12
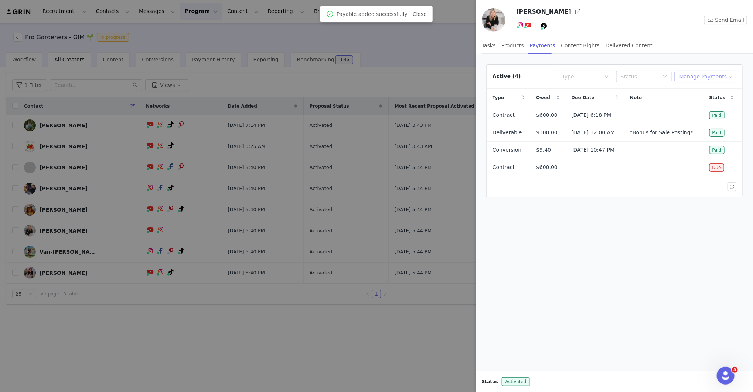
click at [712, 74] on button "Manage Payments" at bounding box center [706, 77] width 62 height 12
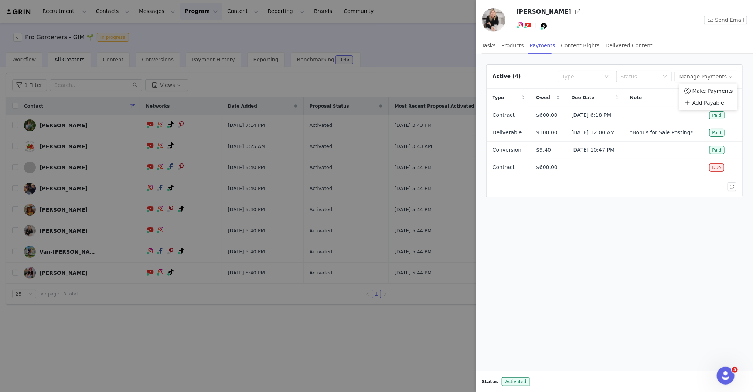
click at [711, 83] on ul "Make Payments Add Payable" at bounding box center [708, 96] width 58 height 27
click at [711, 89] on span "Make Payments" at bounding box center [712, 91] width 41 height 8
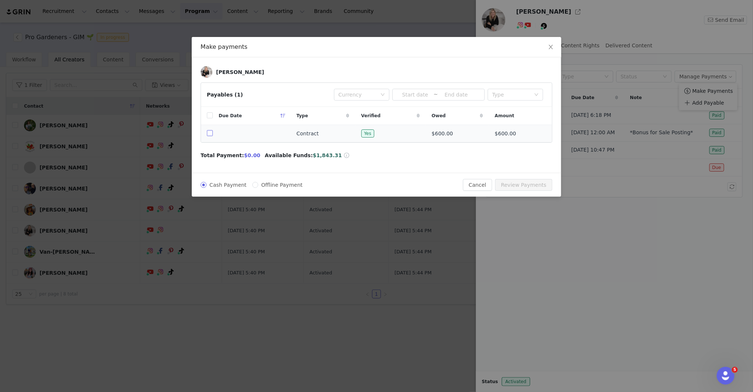
click at [208, 135] on input "checkbox" at bounding box center [210, 133] width 6 height 6
checkbox input "true"
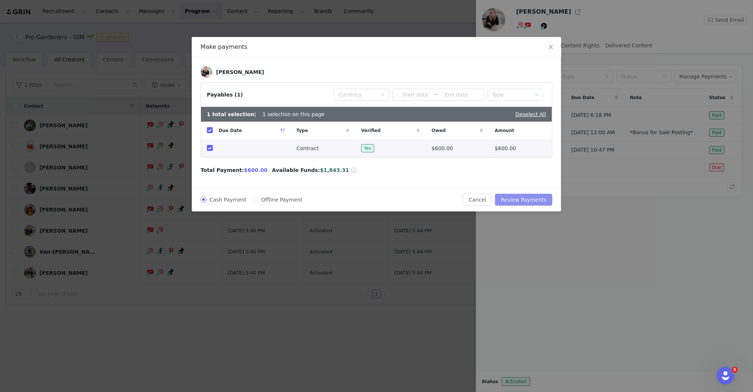
click at [539, 194] on button "Review Payments" at bounding box center [523, 200] width 57 height 12
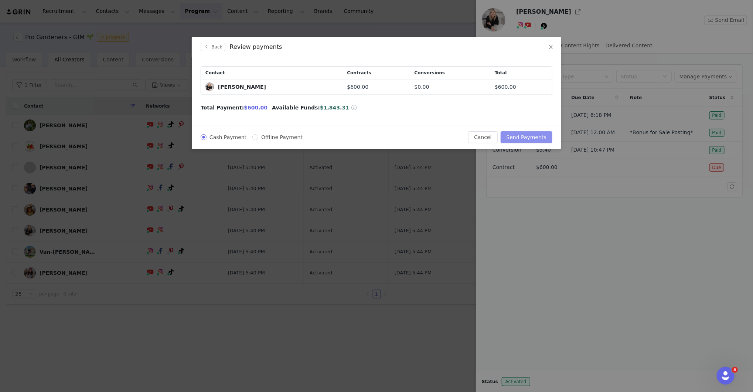
click at [534, 134] on button "Send Payments" at bounding box center [527, 137] width 52 height 12
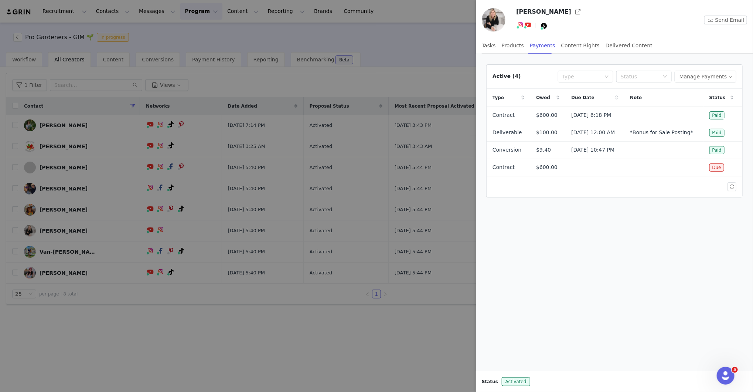
click at [65, 258] on div at bounding box center [376, 196] width 753 height 392
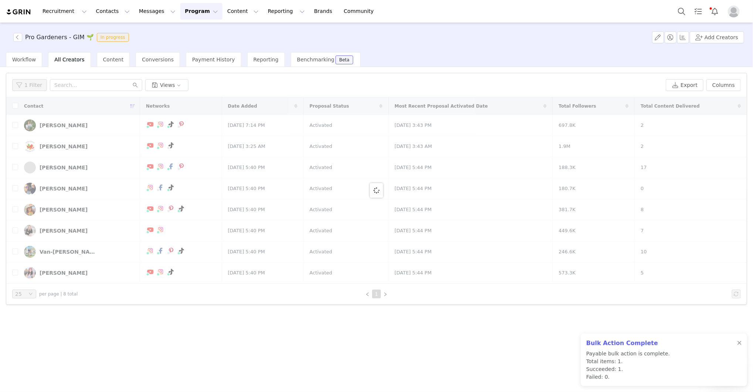
click at [64, 252] on div "Pro Gardeners - GIM 🌱 In progress Add Creators Workflow All Creators Content Co…" at bounding box center [376, 207] width 753 height 368
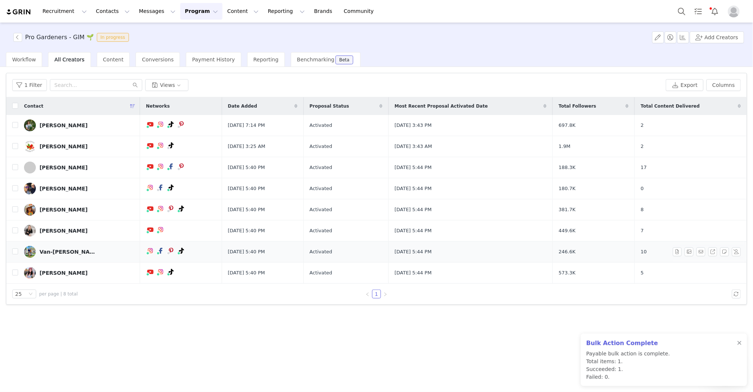
click at [64, 252] on div "Van-[PERSON_NAME]" at bounding box center [67, 252] width 55 height 6
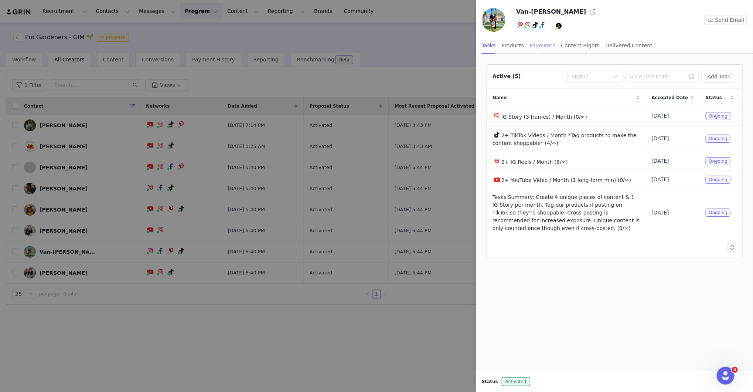
click at [542, 47] on div "Payments" at bounding box center [542, 45] width 25 height 17
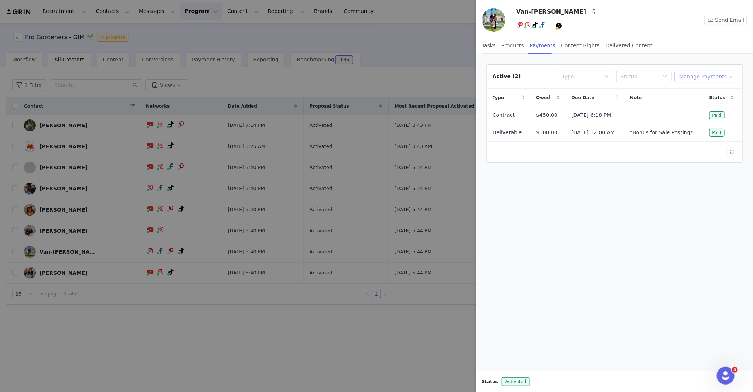
click at [705, 79] on button "Manage Payments" at bounding box center [706, 77] width 62 height 12
click at [706, 92] on span "Make Payments" at bounding box center [712, 91] width 41 height 8
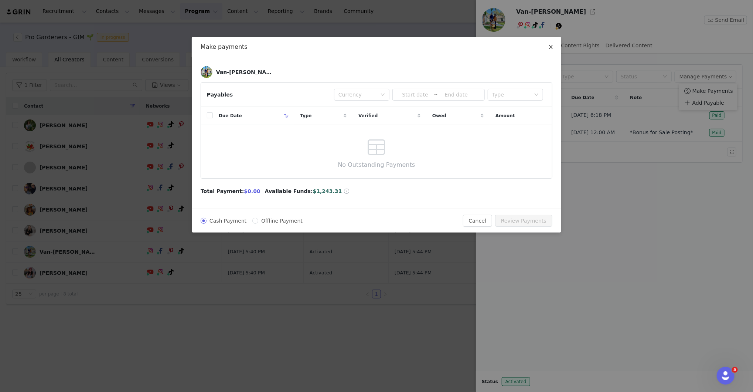
click at [550, 48] on icon "icon: close" at bounding box center [551, 47] width 4 height 4
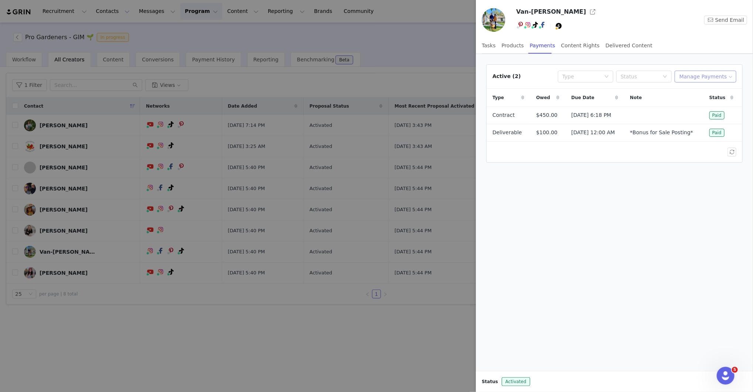
click at [682, 78] on button "Manage Payments" at bounding box center [706, 77] width 62 height 12
click at [709, 102] on span "Add Payable" at bounding box center [708, 103] width 32 height 8
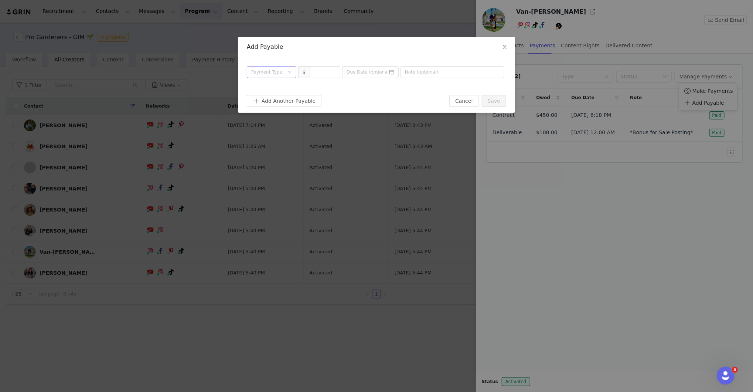
click at [281, 72] on div "Payment Type" at bounding box center [267, 71] width 33 height 7
click at [269, 131] on li "Contract" at bounding box center [272, 134] width 50 height 12
click at [322, 69] on input at bounding box center [325, 72] width 30 height 11
type input "450"
click at [502, 99] on button "Save" at bounding box center [494, 101] width 24 height 12
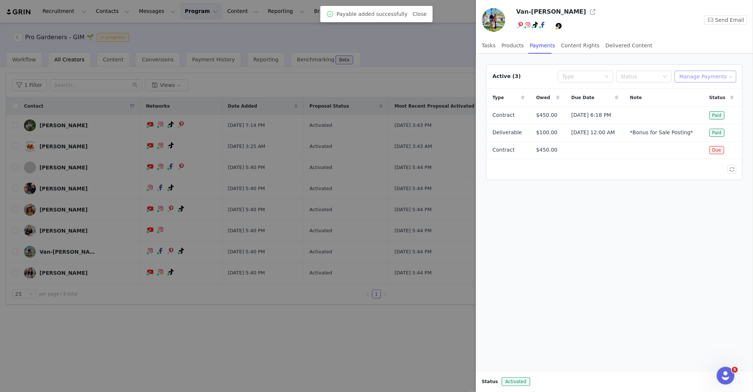
click at [693, 78] on button "Manage Payments" at bounding box center [706, 77] width 62 height 12
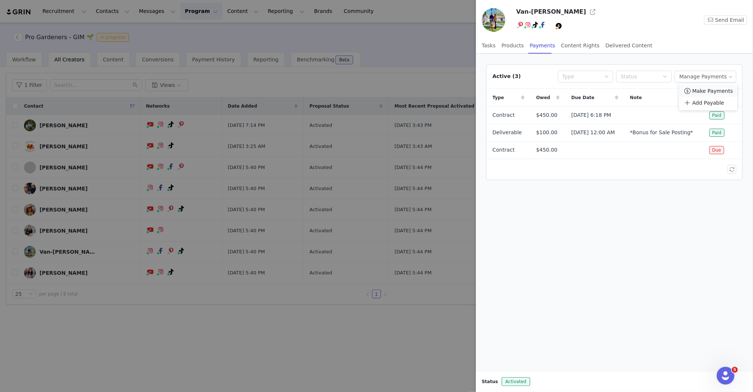
click at [694, 88] on span "Make Payments" at bounding box center [712, 91] width 41 height 8
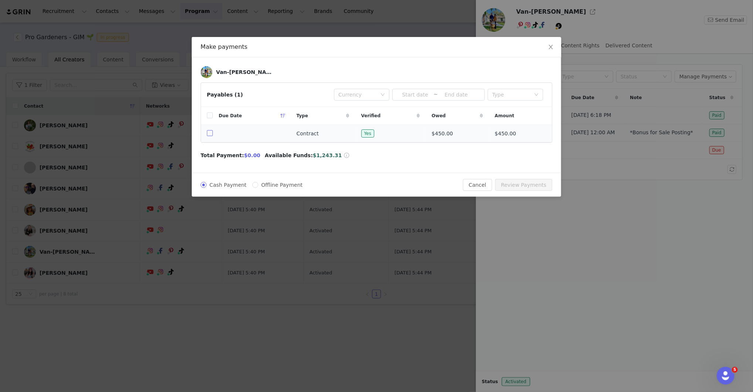
click at [210, 136] on input "checkbox" at bounding box center [210, 133] width 6 height 6
checkbox input "true"
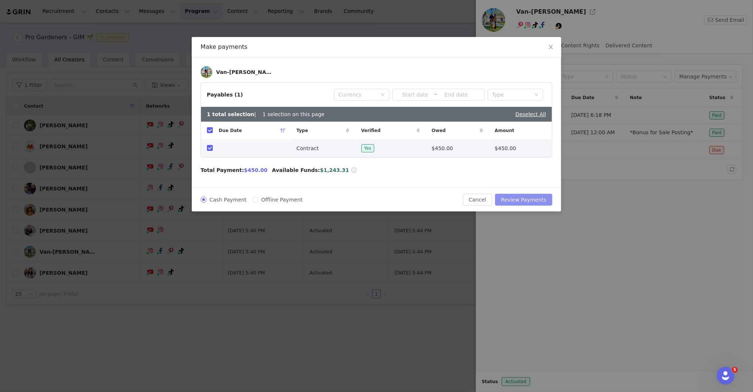
click at [534, 198] on button "Review Payments" at bounding box center [523, 200] width 57 height 12
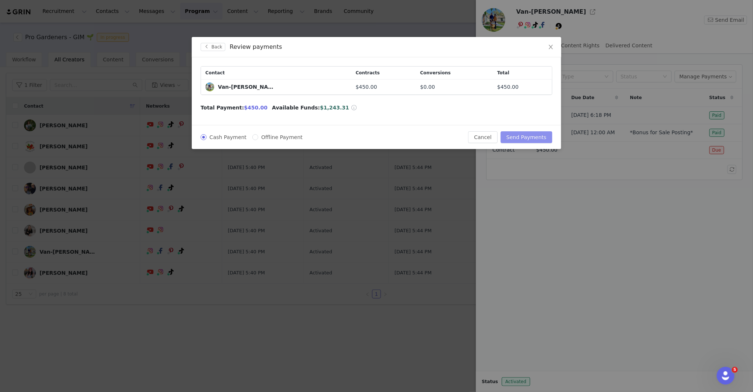
click at [529, 136] on button "Send Payments" at bounding box center [527, 137] width 52 height 12
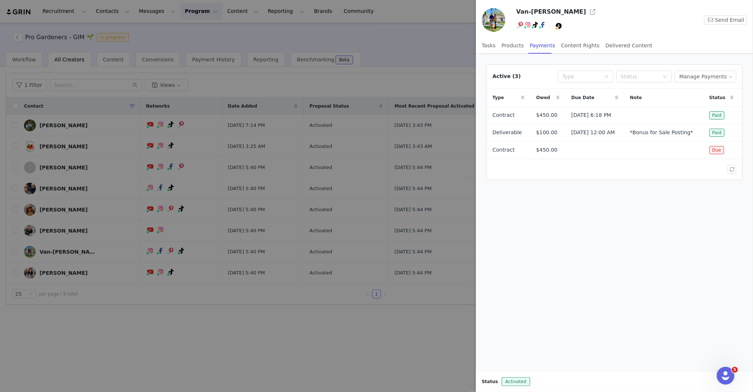
click at [393, 338] on div at bounding box center [376, 196] width 753 height 392
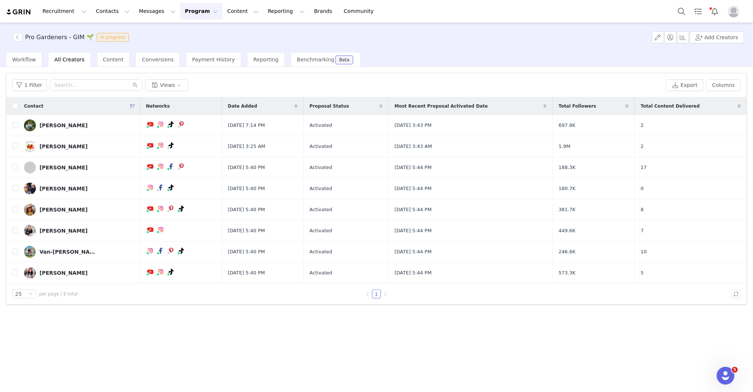
click at [733, 14] on img "Profile" at bounding box center [734, 12] width 12 height 12
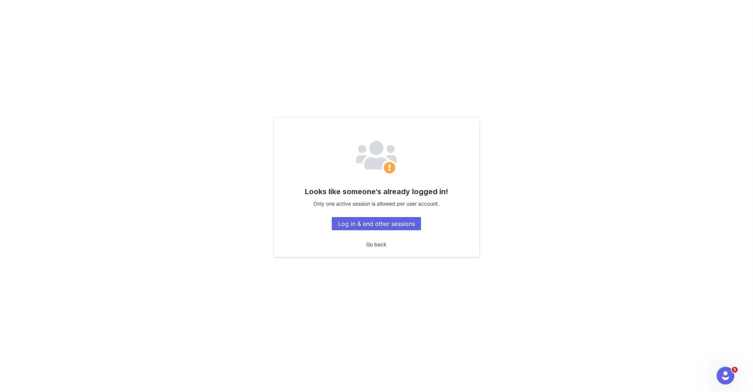
click at [374, 244] on link "Go back" at bounding box center [376, 244] width 20 height 6
